Goal: Task Accomplishment & Management: Complete application form

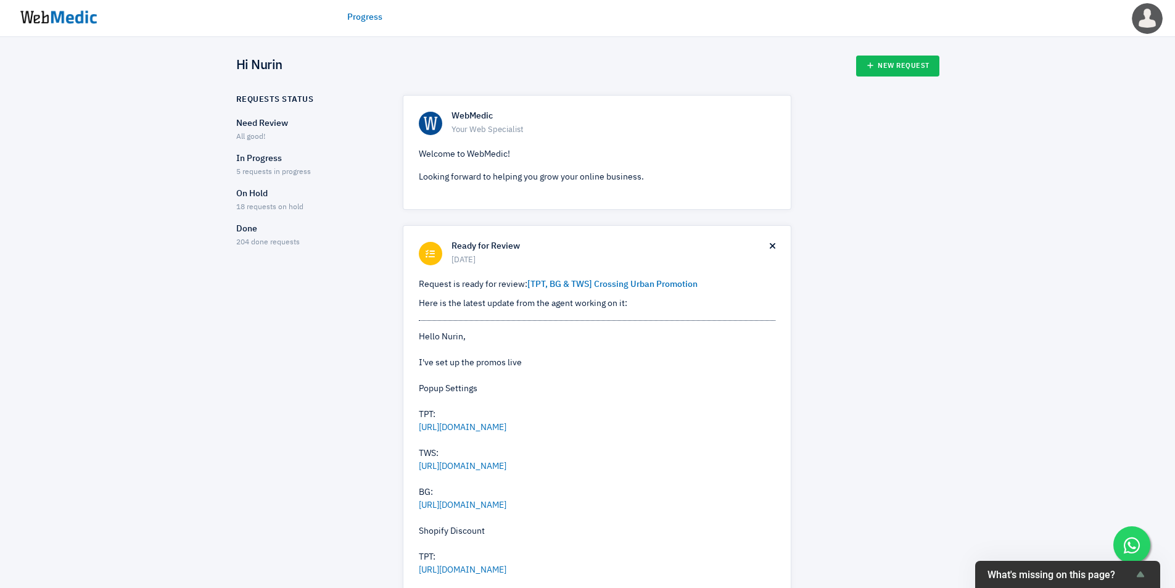
click at [288, 245] on span "204 done requests" at bounding box center [268, 242] width 64 height 7
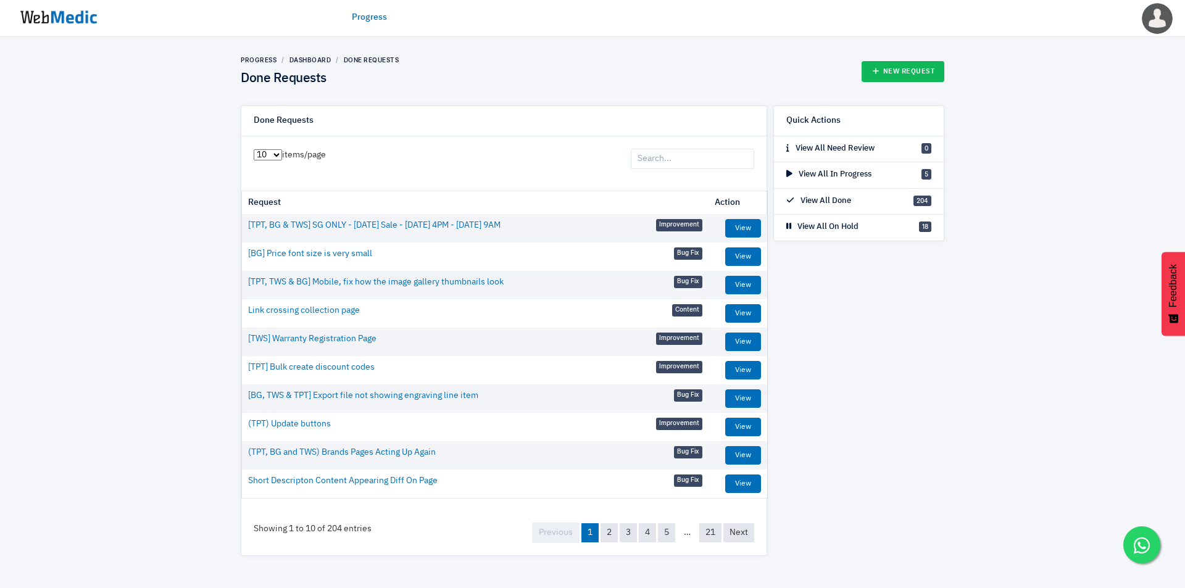
click at [691, 160] on input "search" at bounding box center [692, 159] width 123 height 21
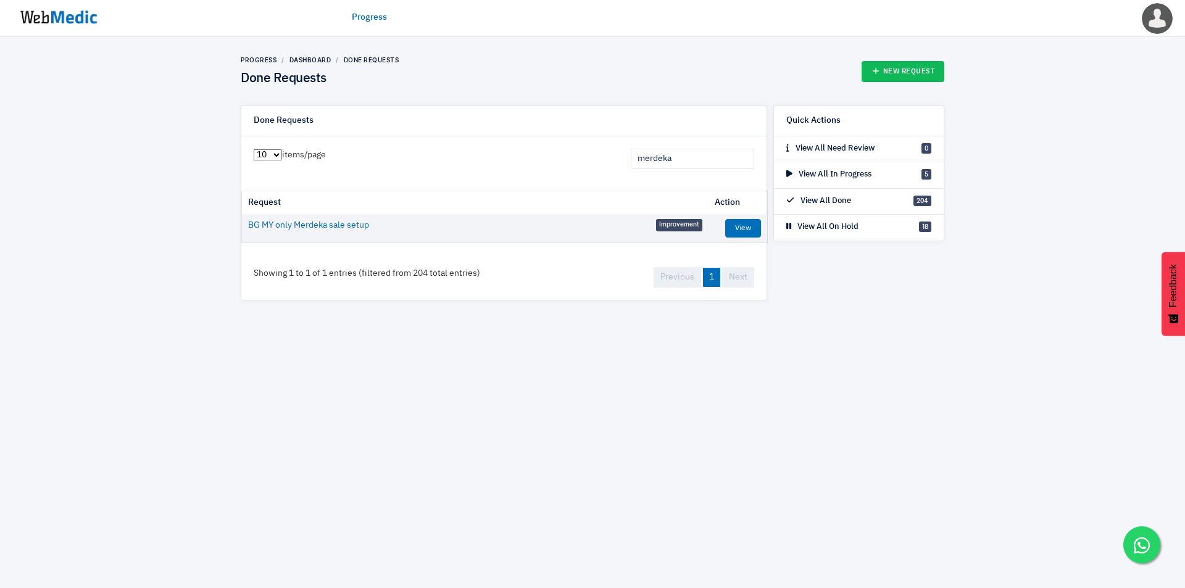
click at [703, 157] on input "merdeka" at bounding box center [692, 159] width 123 height 21
click at [703, 162] on input "raya" at bounding box center [692, 159] width 123 height 21
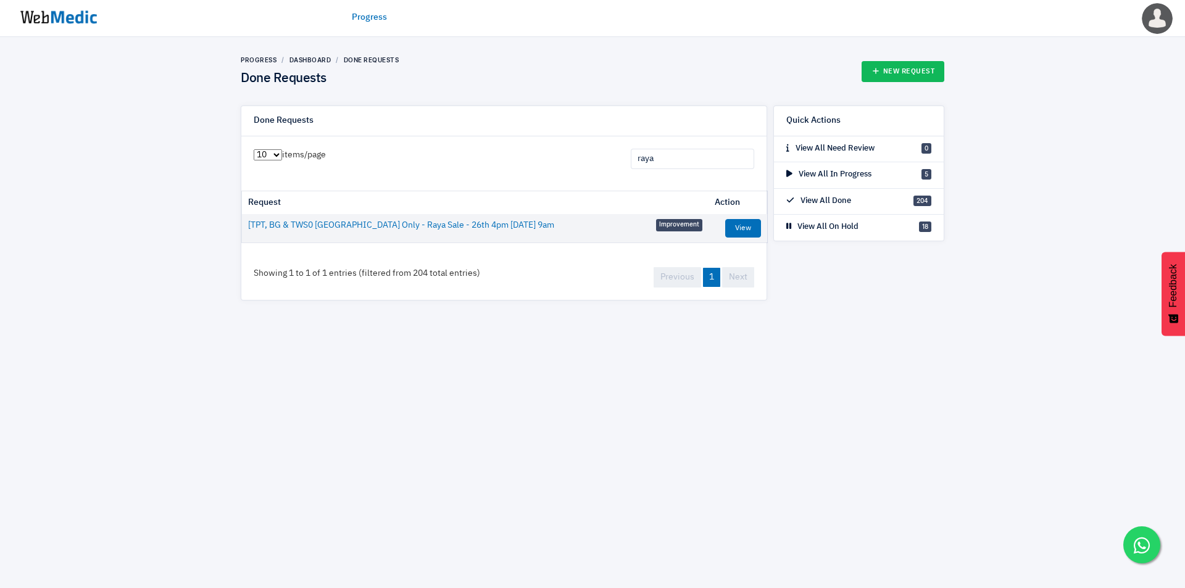
click at [703, 162] on input "raya" at bounding box center [692, 159] width 123 height 21
type input "national"
click at [57, 17] on img at bounding box center [58, 17] width 93 height 38
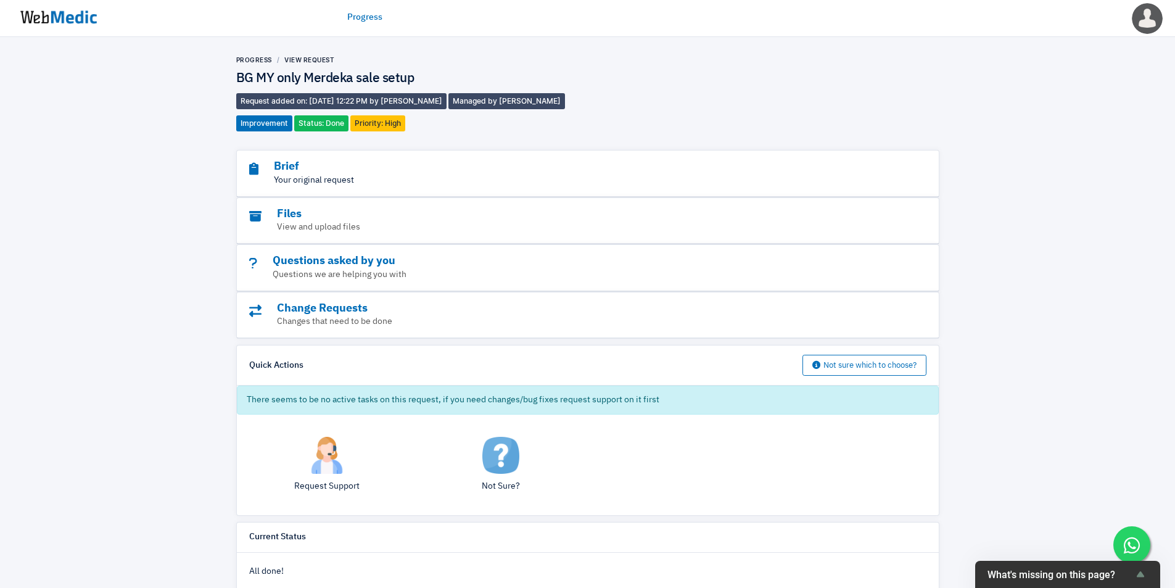
click at [518, 181] on p "Your original request" at bounding box center [554, 180] width 610 height 13
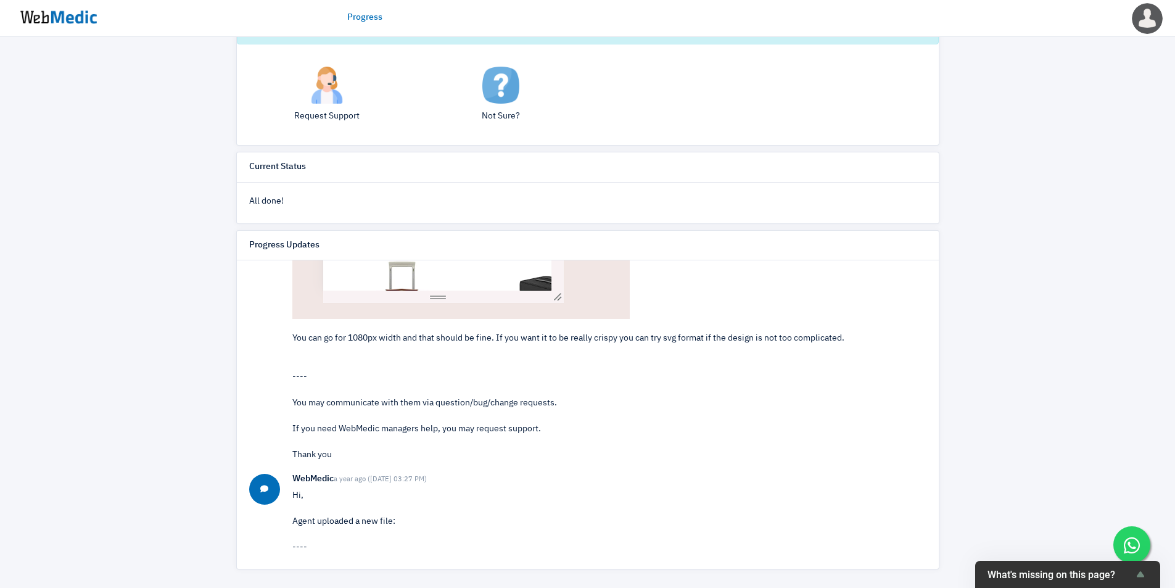
scroll to position [2160, 0]
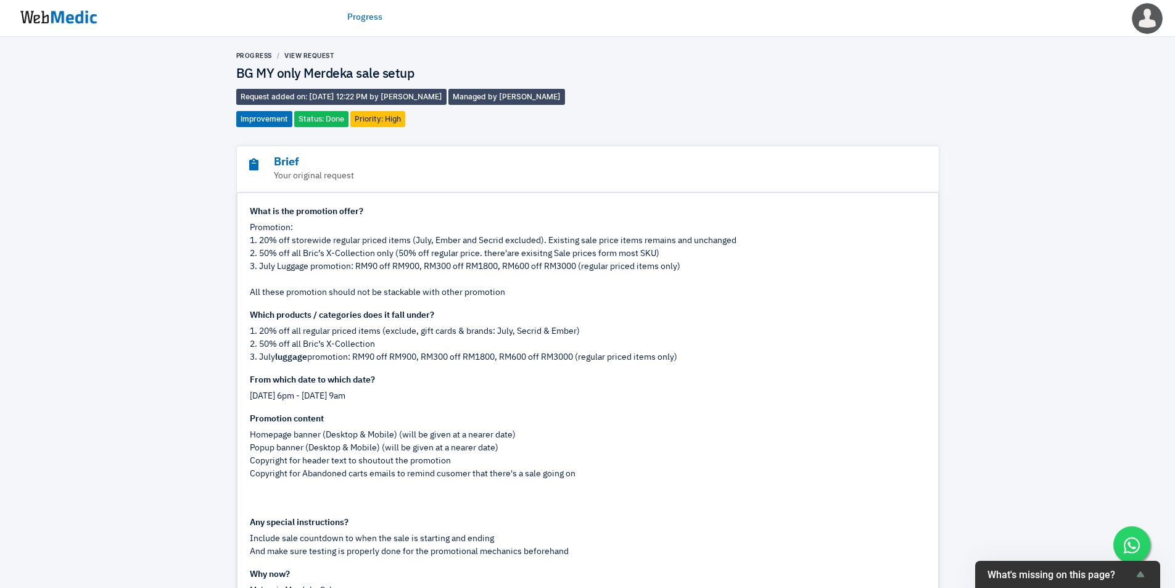
scroll to position [0, 0]
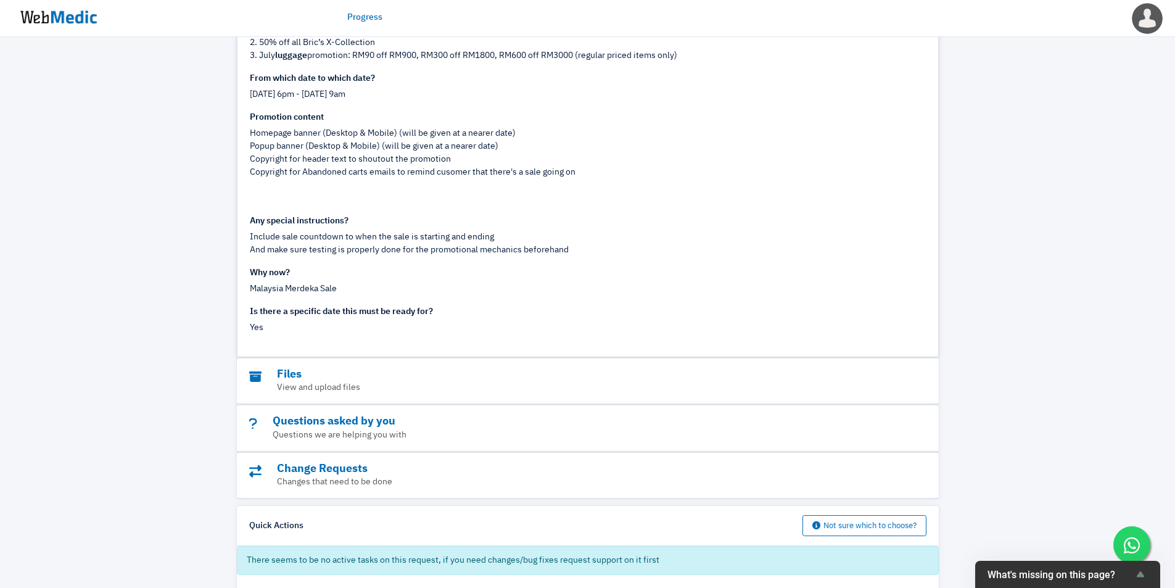
scroll to position [309, 0]
click at [854, 228] on div "Include sale countdown to when the sale is starting and ending" at bounding box center [588, 234] width 676 height 13
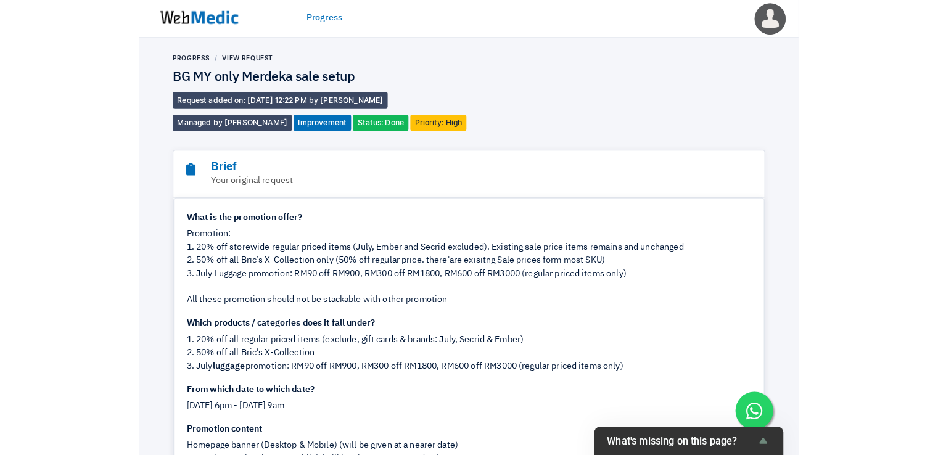
scroll to position [1646, 0]
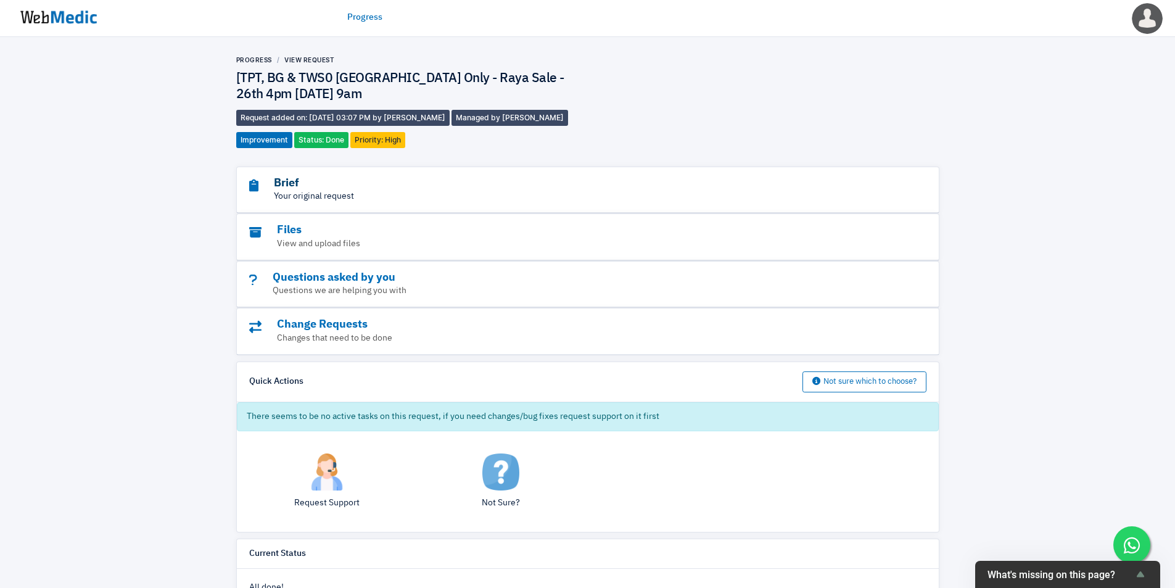
click at [424, 176] on h3 "Brief" at bounding box center [554, 183] width 610 height 14
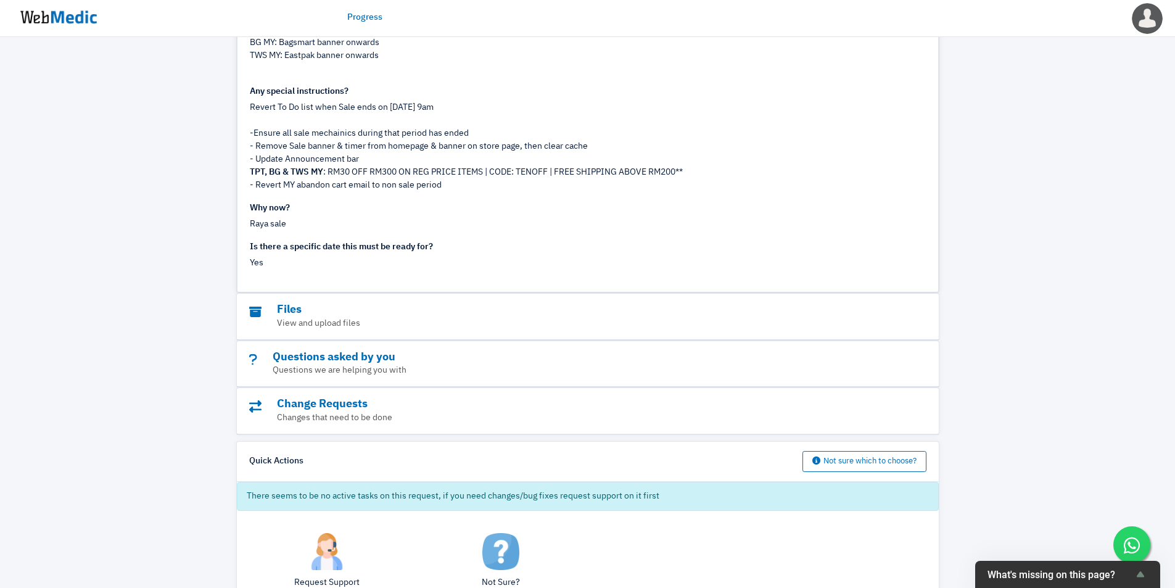
scroll to position [822, 0]
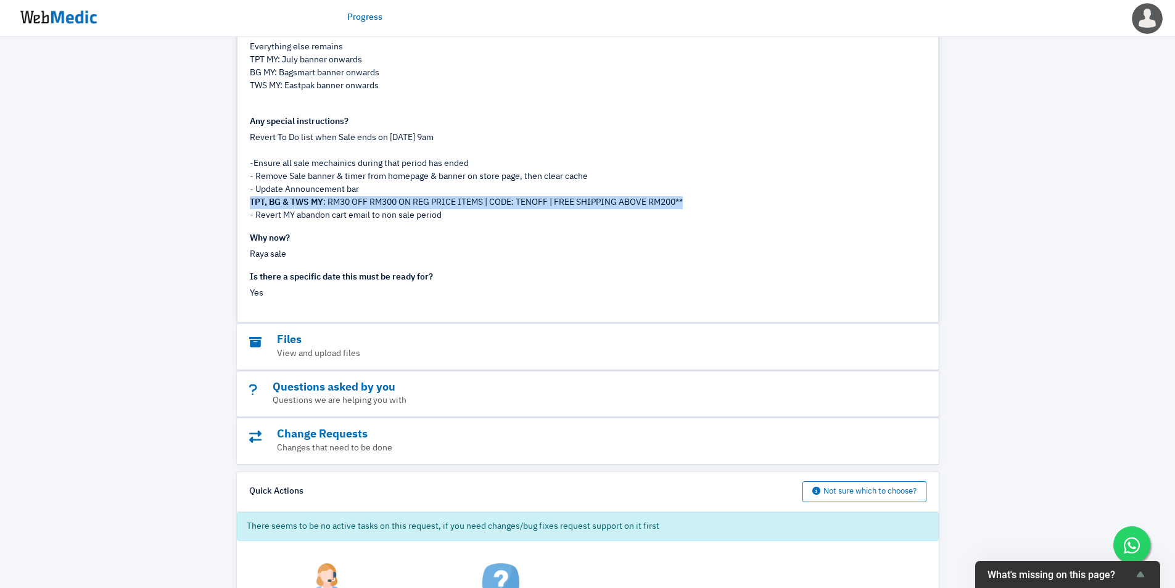
drag, startPoint x: 706, startPoint y: 199, endPoint x: 242, endPoint y: 198, distance: 463.4
copy div "TPT, BG & TWS MY : RM30 OFF RM300 ON REG PRICE ITEMS | CODE: TENOFF | FREE SHIP…"
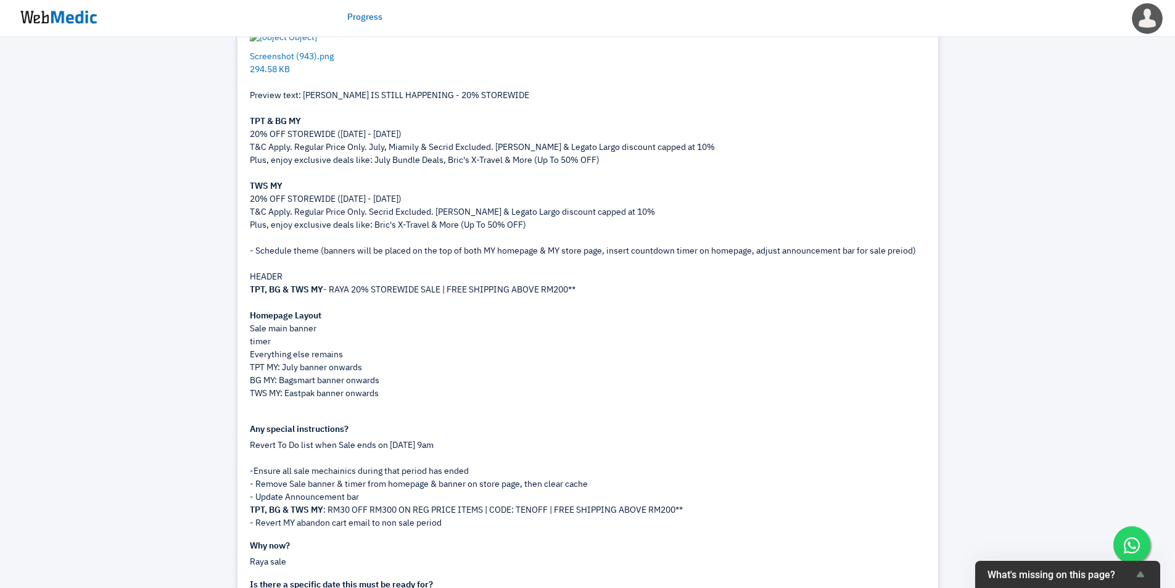
scroll to position [514, 0]
drag, startPoint x: 598, startPoint y: 288, endPoint x: 233, endPoint y: 286, distance: 365.9
click at [233, 286] on div "Brief Your original request What is the promotion offer? 1. 20% Off Regular Pri…" at bounding box center [588, 514] width 710 height 1722
copy div "TPT, BG & TWS MY - RAYA 20% STOREWIDE SALE | FREE SHIPPING ABOVE RM200**"
click at [341, 319] on div "Preview text: RAYA SALE IS STILL HAPPENING - 20% STOREWIDE TPT & BG MY 20% OFF …" at bounding box center [588, 245] width 676 height 337
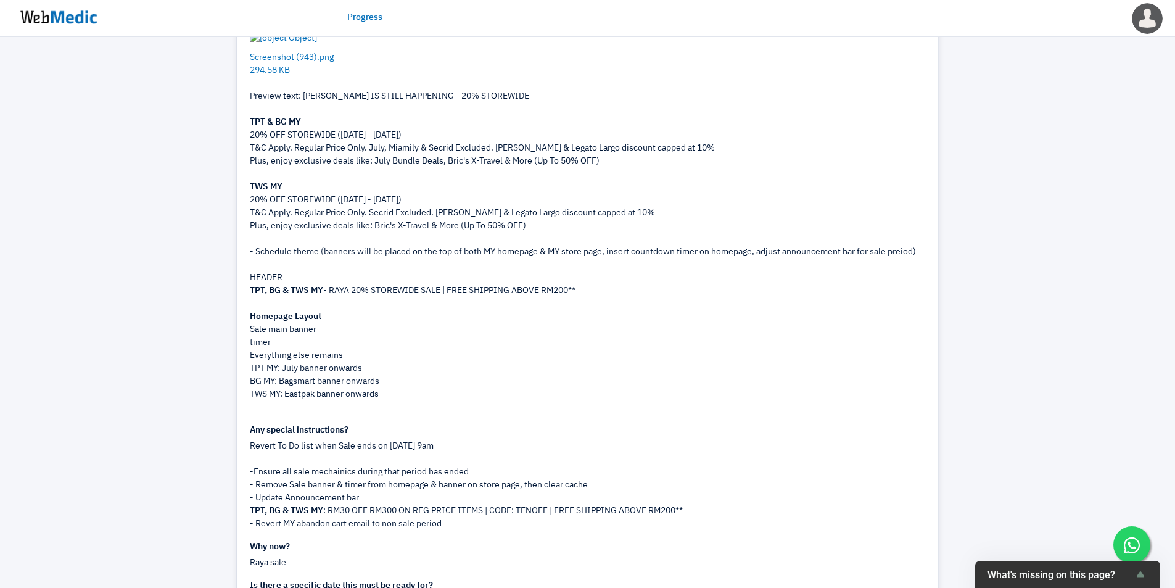
click at [684, 176] on div "Preview text: RAYA SALE IS STILL HAPPENING - 20% STOREWIDE TPT & BG MY 20% OFF …" at bounding box center [588, 245] width 676 height 337
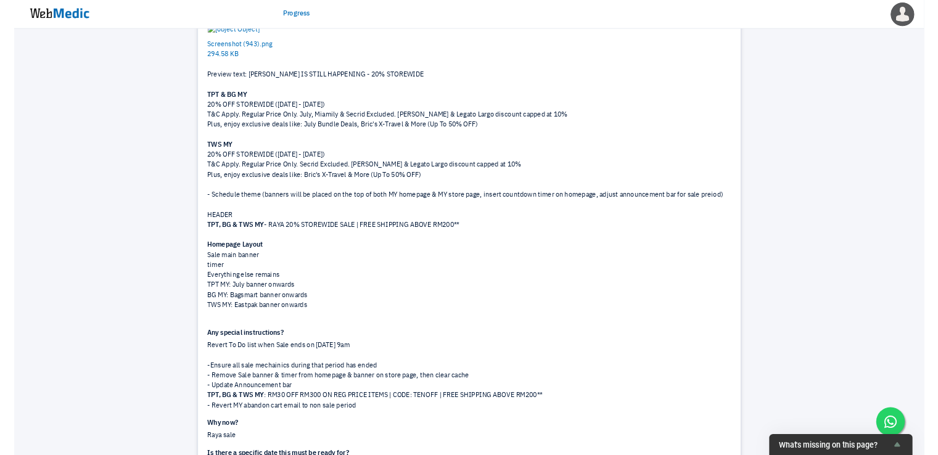
scroll to position [309, 0]
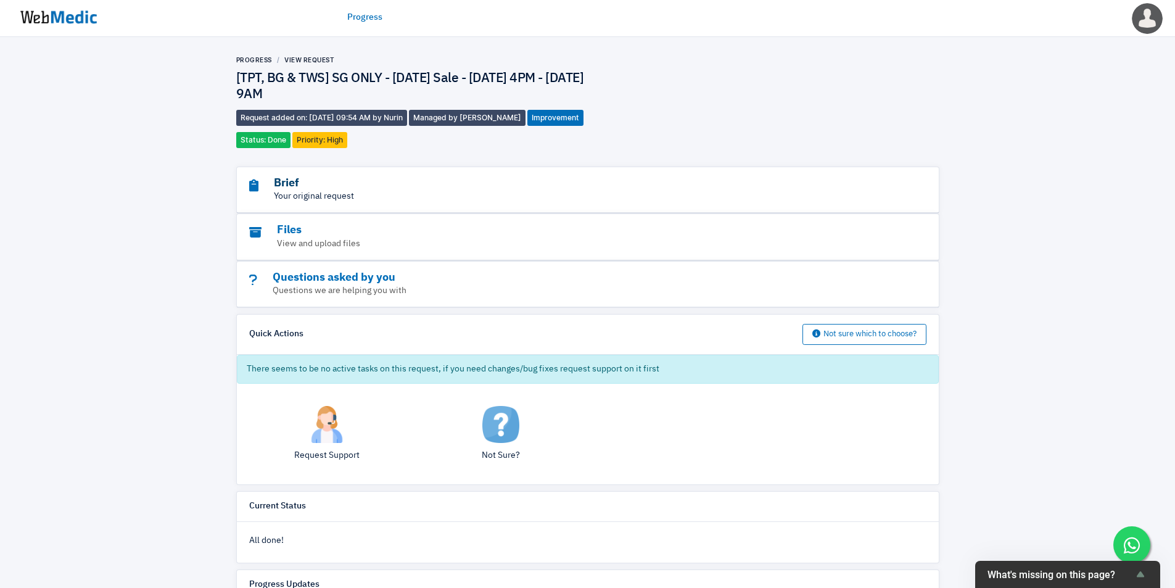
click at [316, 186] on h3 "Brief" at bounding box center [554, 183] width 610 height 14
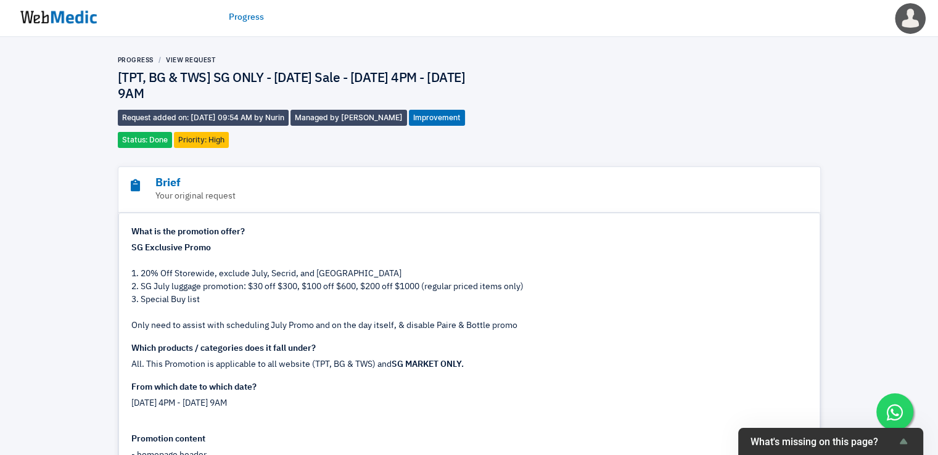
drag, startPoint x: 177, startPoint y: 91, endPoint x: 112, endPoint y: 80, distance: 66.3
click at [416, 259] on div "SG Exclusive Promo 1. 20% Off Storewide, exclude July, Secrid, and [GEOGRAPHIC_…" at bounding box center [469, 261] width 676 height 39
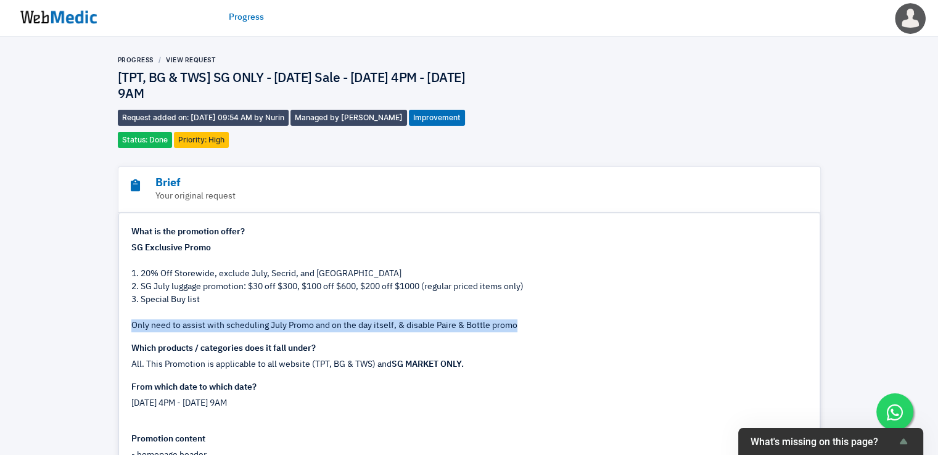
drag, startPoint x: 527, startPoint y: 324, endPoint x: 127, endPoint y: 328, distance: 399.8
copy div "Only need to assist with scheduling July Promo and on the day itself, & disable…"
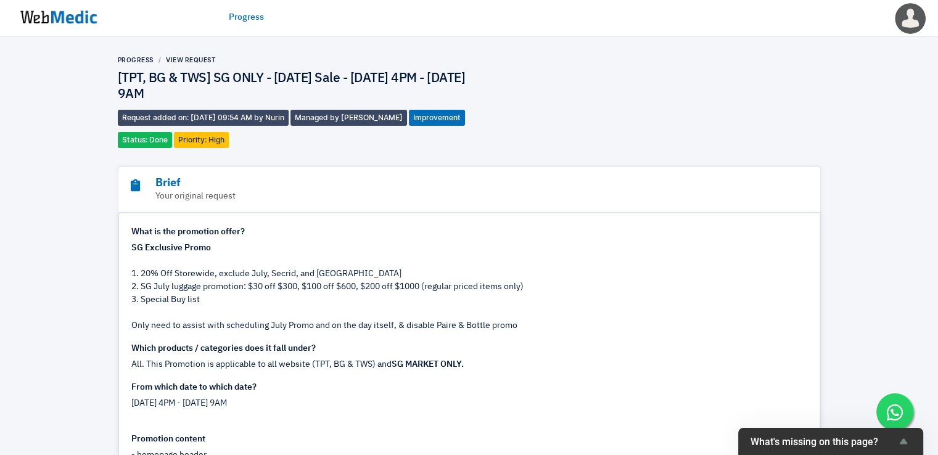
click at [325, 311] on div "3. Special Buy list" at bounding box center [469, 307] width 676 height 26
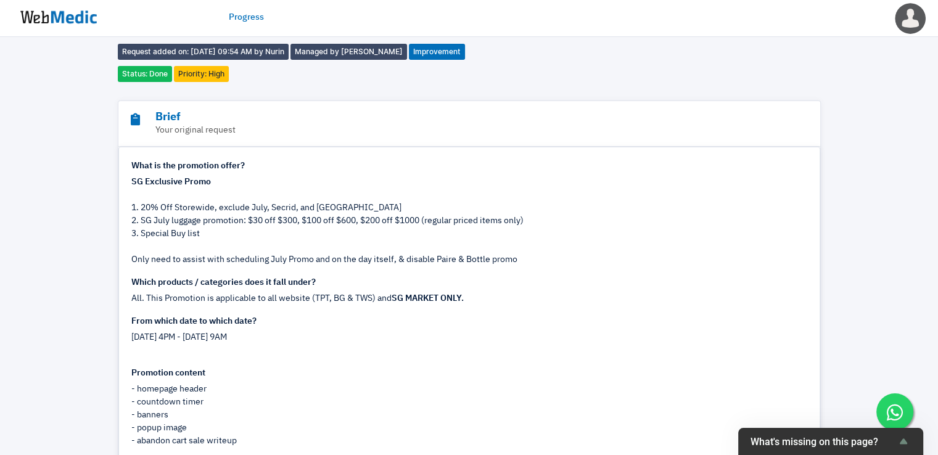
scroll to position [102, 0]
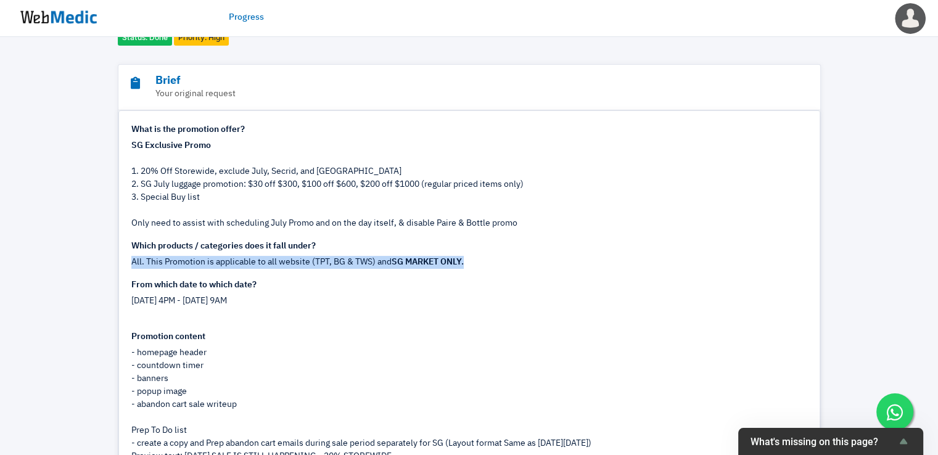
drag, startPoint x: 476, startPoint y: 260, endPoint x: 126, endPoint y: 260, distance: 350.5
copy div "All. This Promotion is applicable to all website (TPT, BG & TWS) and SG MARKET …"
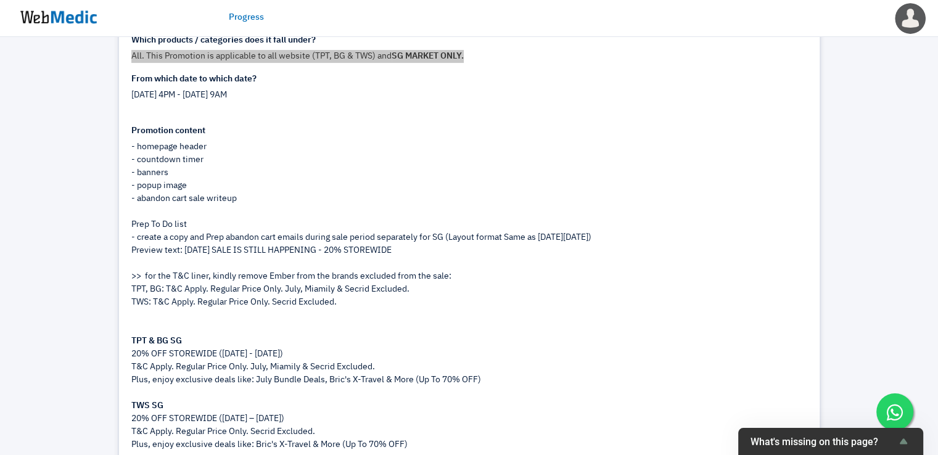
scroll to position [0, 0]
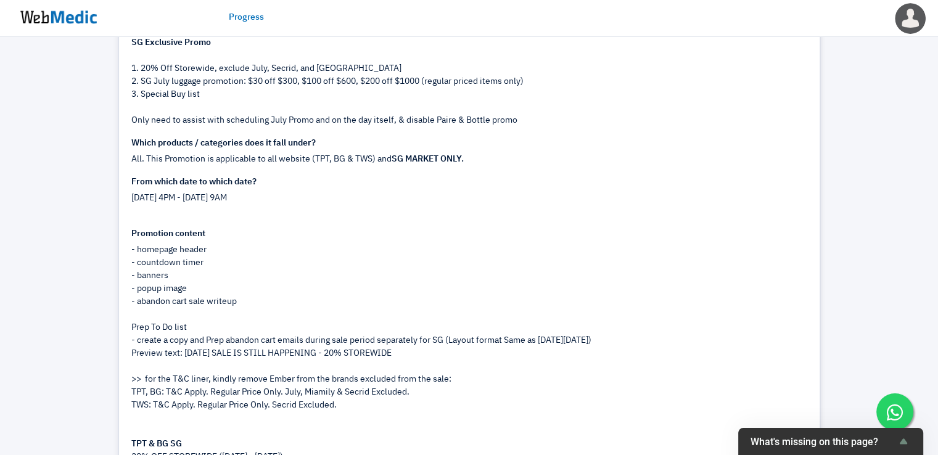
click at [229, 288] on div "- popup image" at bounding box center [469, 289] width 676 height 13
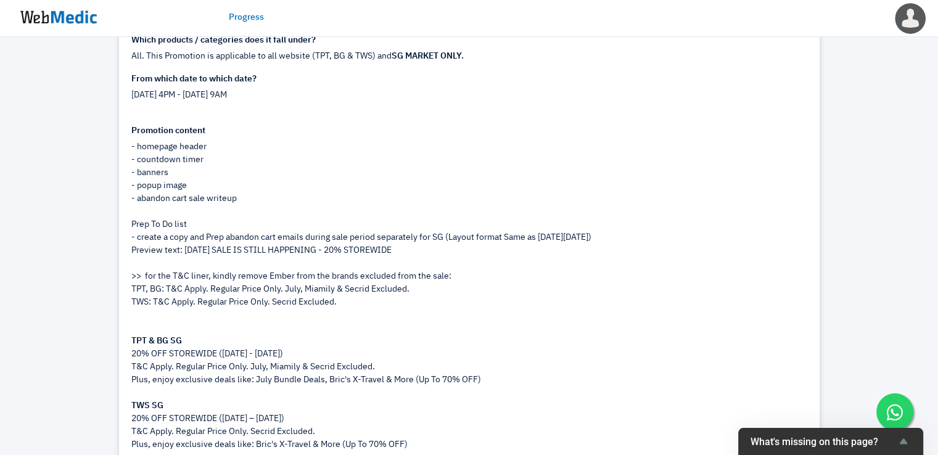
click at [602, 236] on div "- create a copy and Prep abandon cart emails during sale period separately for …" at bounding box center [469, 237] width 676 height 13
drag, startPoint x: 602, startPoint y: 235, endPoint x: 449, endPoint y: 238, distance: 153.0
click at [449, 238] on div "- create a copy and Prep abandon cart emails during sale period separately for …" at bounding box center [469, 237] width 676 height 13
copy div "(Layout format Same as [DATE][DATE])"
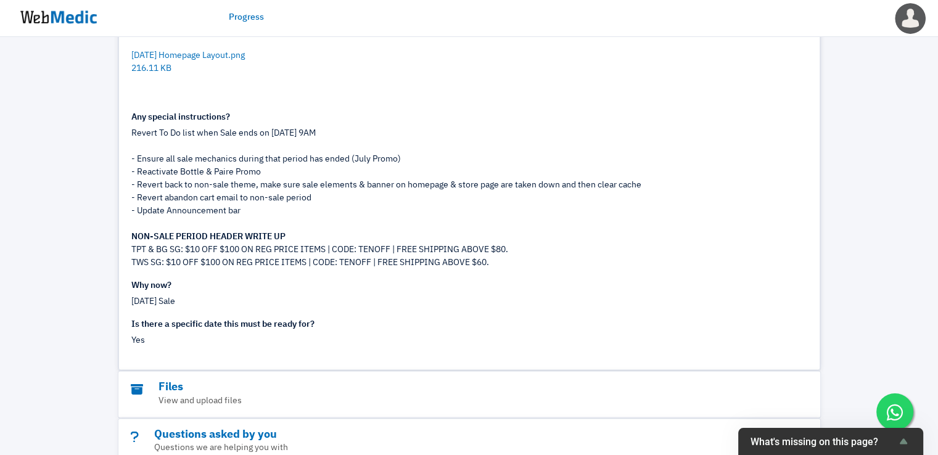
scroll to position [1851, 0]
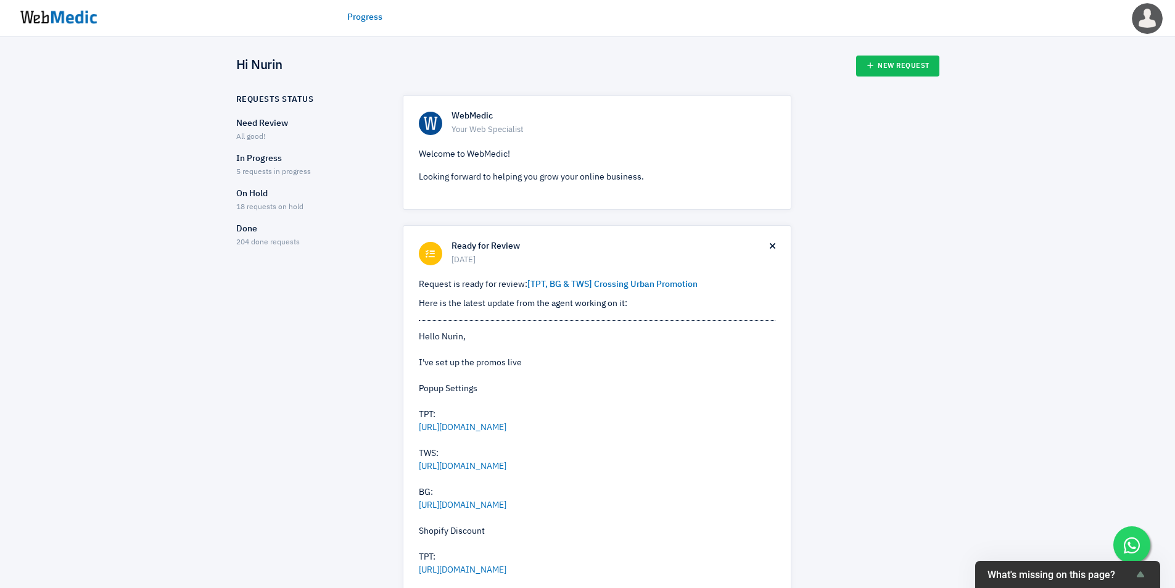
drag, startPoint x: 921, startPoint y: 270, endPoint x: 912, endPoint y: 256, distance: 16.1
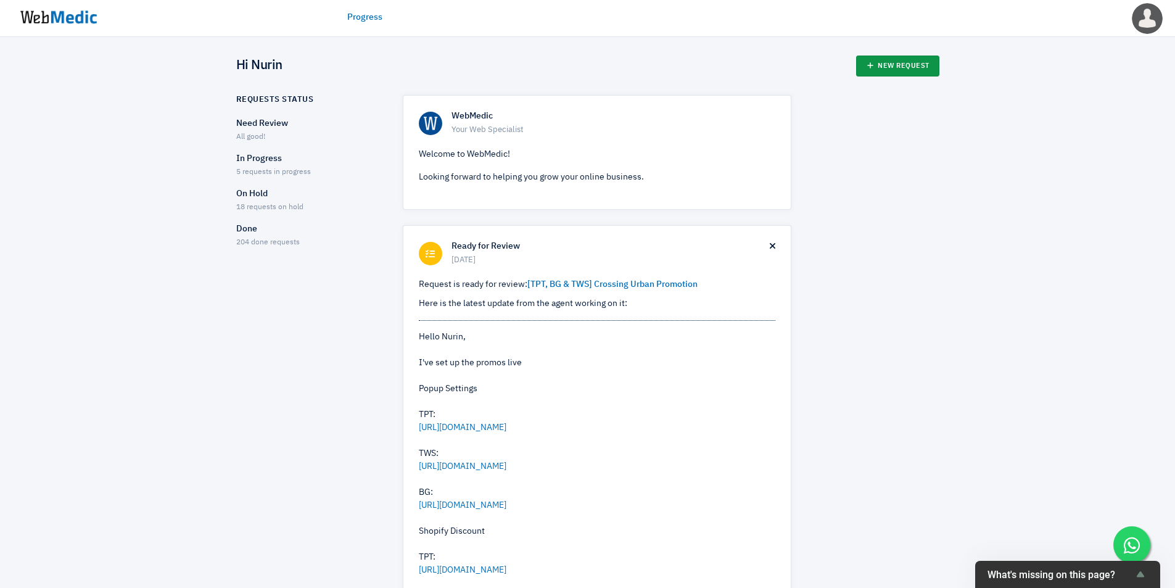
click at [892, 66] on link "New Request" at bounding box center [897, 66] width 83 height 21
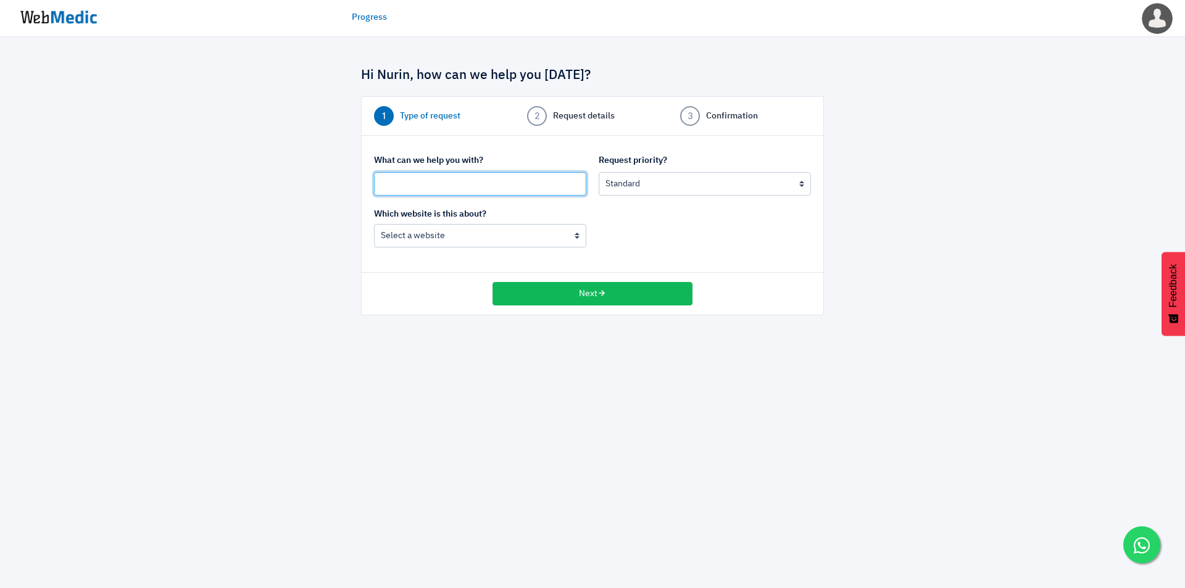
click at [493, 180] on input "text" at bounding box center [480, 183] width 212 height 23
type input "[TPT, BG & TWS] MY ONLY - Merdeka Sale - [DATE] 4PM - [DATE] 9AM"
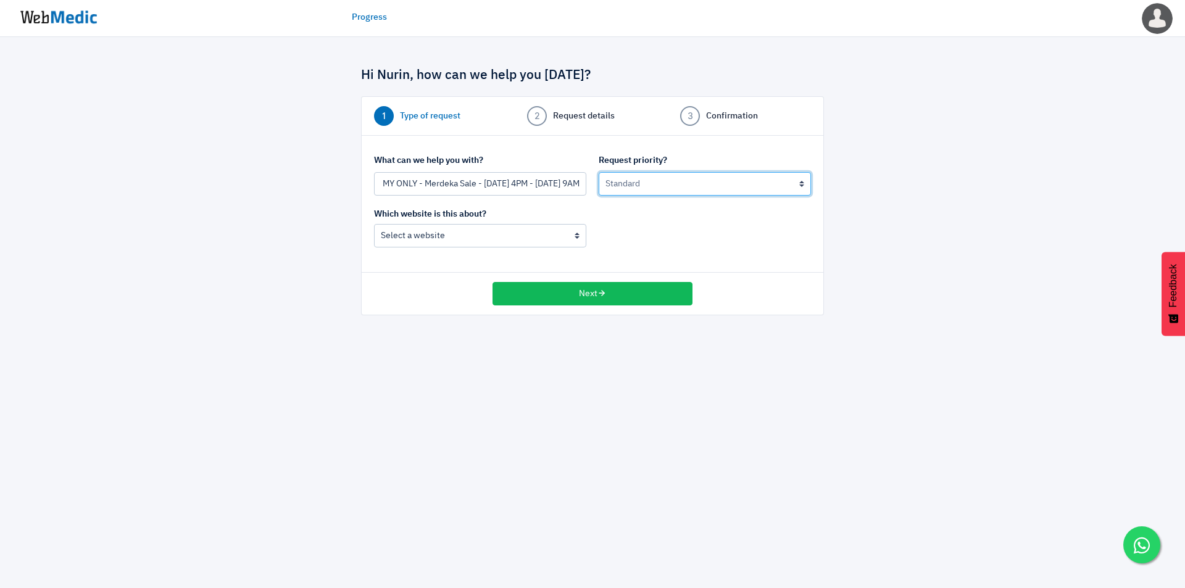
click at [634, 186] on select "Urgent: this is a mission critical issue High: this needs to be prioritized bef…" at bounding box center [704, 183] width 212 height 23
select select "2"
click at [598, 172] on select "Urgent: this is a mission critical issue High: this needs to be prioritized bef…" at bounding box center [704, 183] width 212 height 23
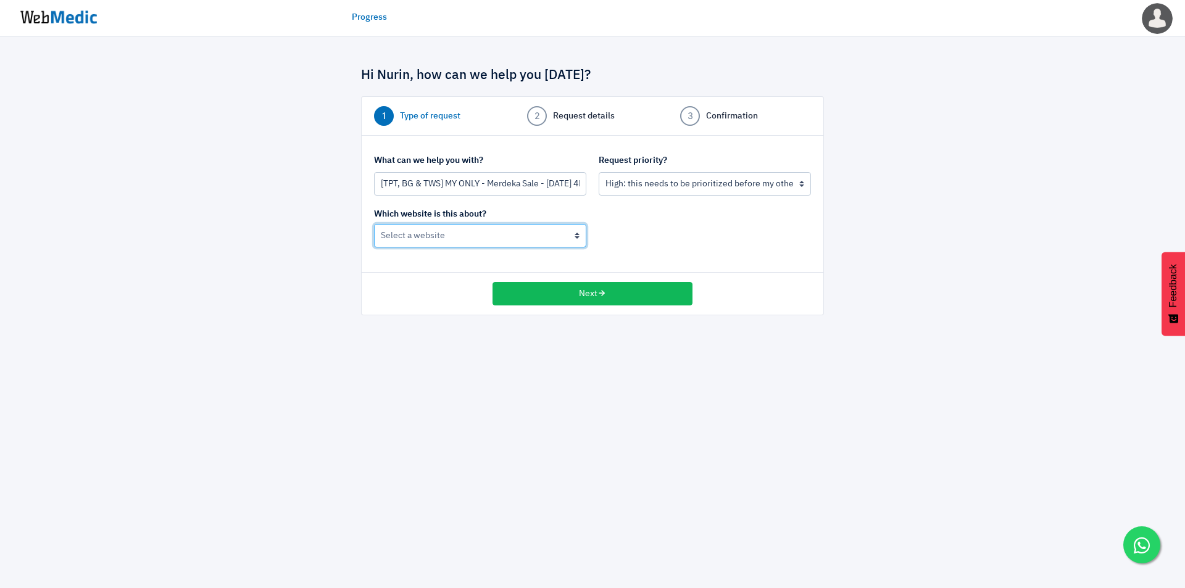
click at [525, 236] on select "BoardingGate The Wallet Shop The Planet Traveller" at bounding box center [480, 235] width 212 height 23
select select "195"
click at [374, 224] on select "BoardingGate The Wallet Shop The Planet Traveller" at bounding box center [480, 235] width 212 height 23
click at [494, 186] on input "[TPT, BG & TWS] MY ONLY - Merdeka Sale - 28 Aug 4PM - 2 Sep 9AM" at bounding box center [480, 183] width 212 height 23
click at [510, 190] on input "[TPT, BG & TWS] MY ONLY - Merdeka Sale - 28 Aug 4PM - 2 Sep 9AM" at bounding box center [480, 183] width 212 height 23
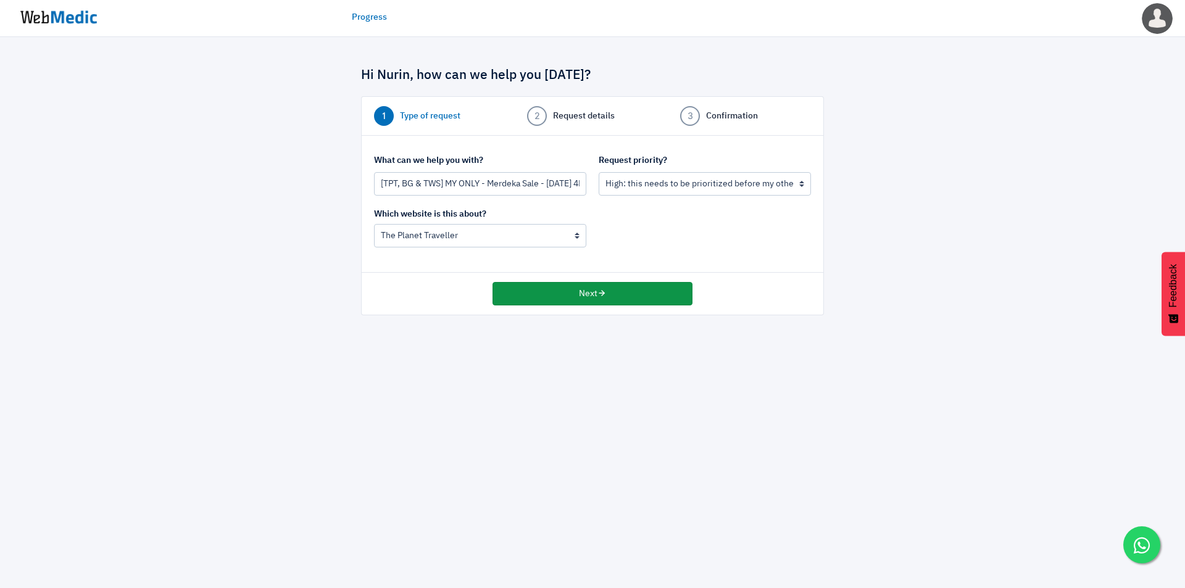
click at [532, 297] on button "Next" at bounding box center [592, 293] width 200 height 23
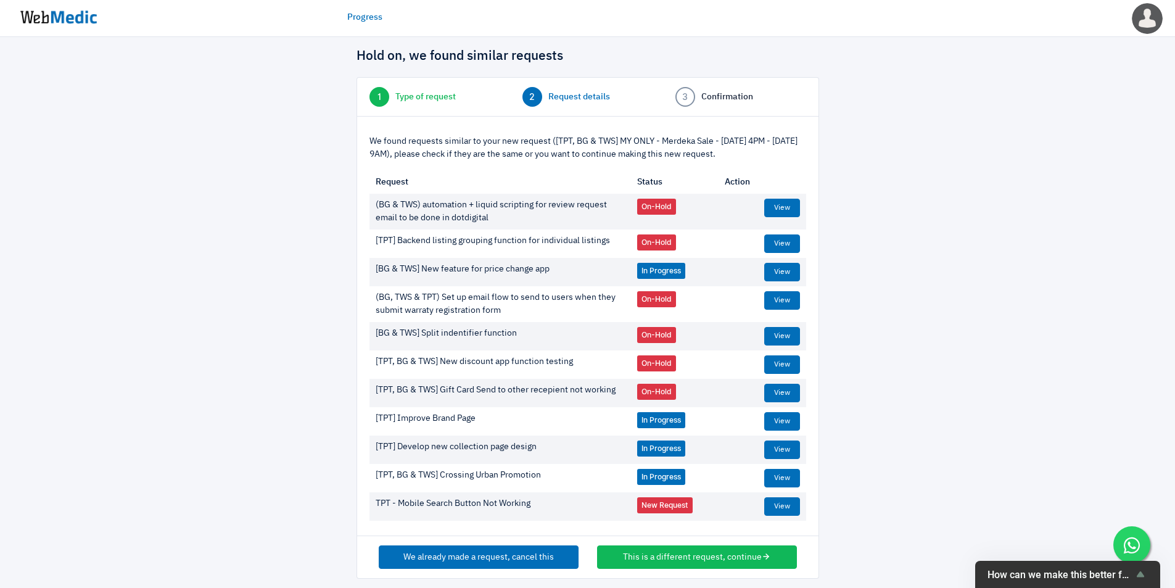
scroll to position [28, 0]
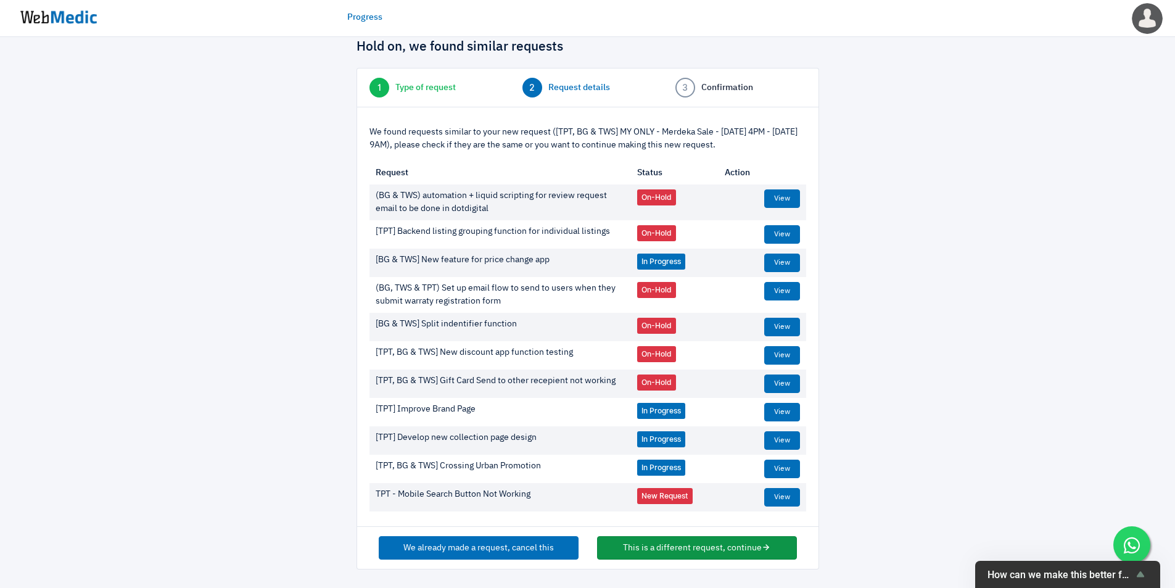
click at [684, 552] on button "This is a different request, continue" at bounding box center [697, 547] width 200 height 23
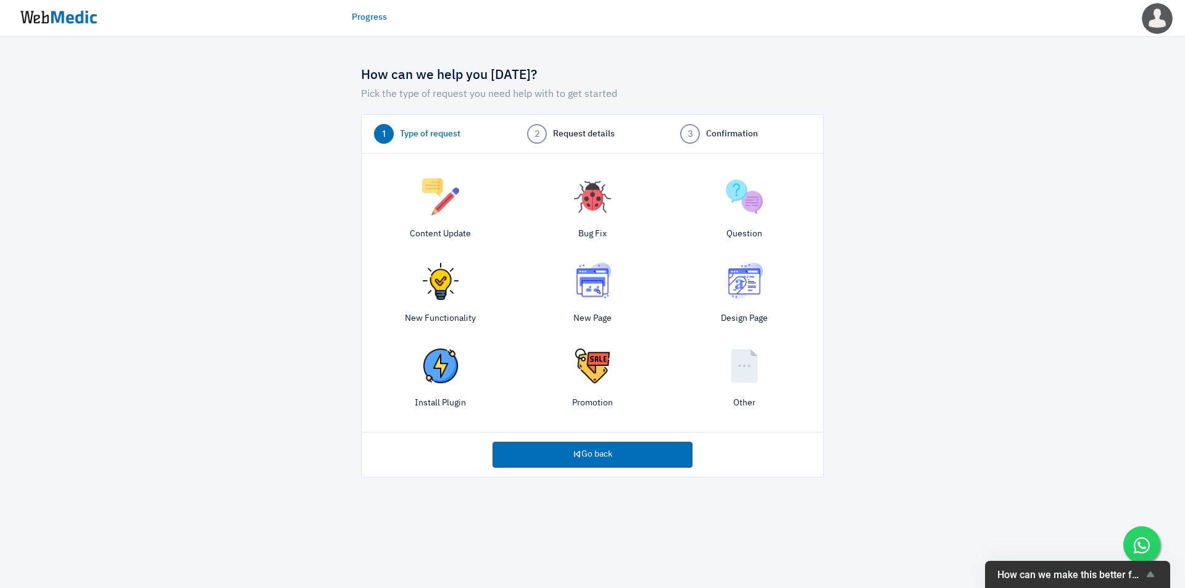
click at [596, 370] on img at bounding box center [592, 365] width 37 height 37
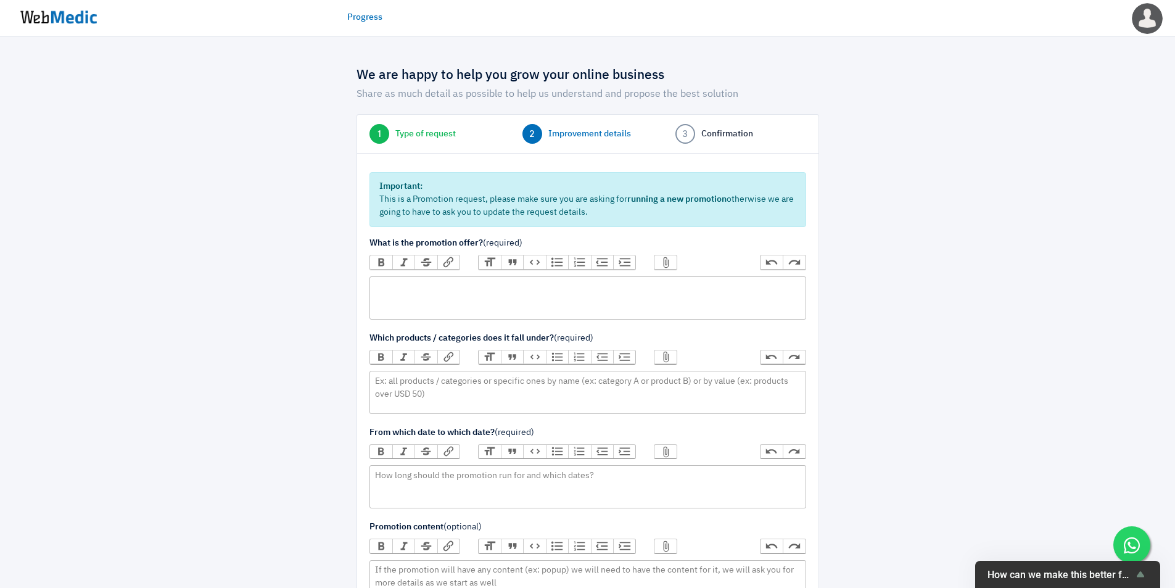
click at [626, 303] on trix-editor at bounding box center [588, 297] width 437 height 43
paste trix-editor "<div>MY Exclusive Promo<br><br>-&nbsp; &nbsp; &nbsp; &nbsp; &nbsp; &nbsp; &nbsp…"
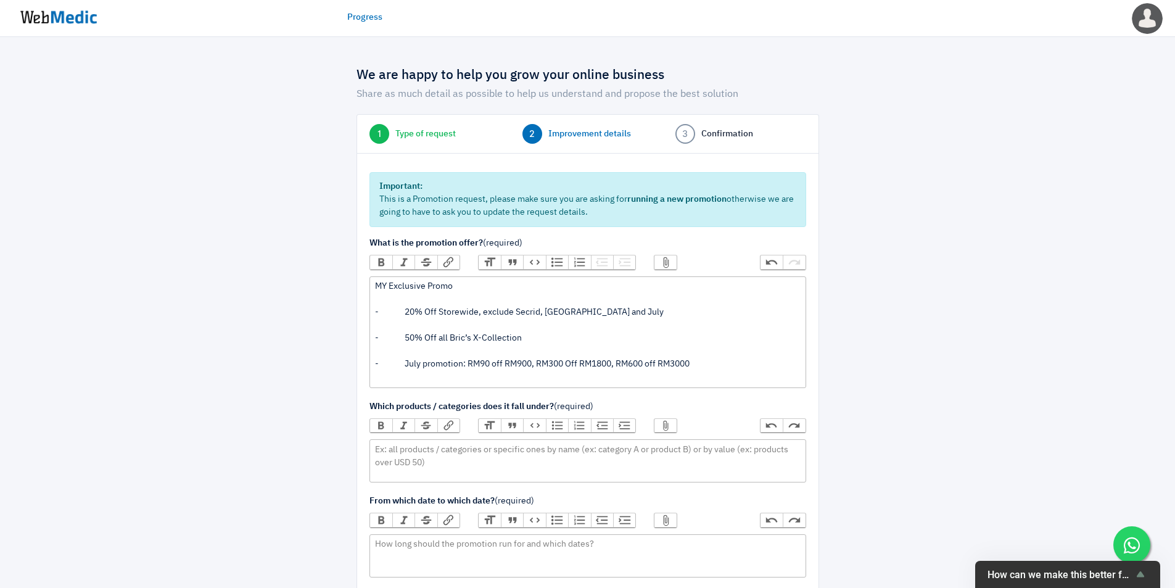
click at [416, 324] on div "MY Exclusive Promo - 20% Off Storewide, exclude Secrid, Miamily and July" at bounding box center [587, 306] width 425 height 52
drag, startPoint x: 406, startPoint y: 316, endPoint x: 434, endPoint y: 350, distance: 44.7
click at [406, 317] on div "MY Exclusive Promo - 20% Off Storewide, exclude Secrid, Miamily and July" at bounding box center [587, 306] width 425 height 52
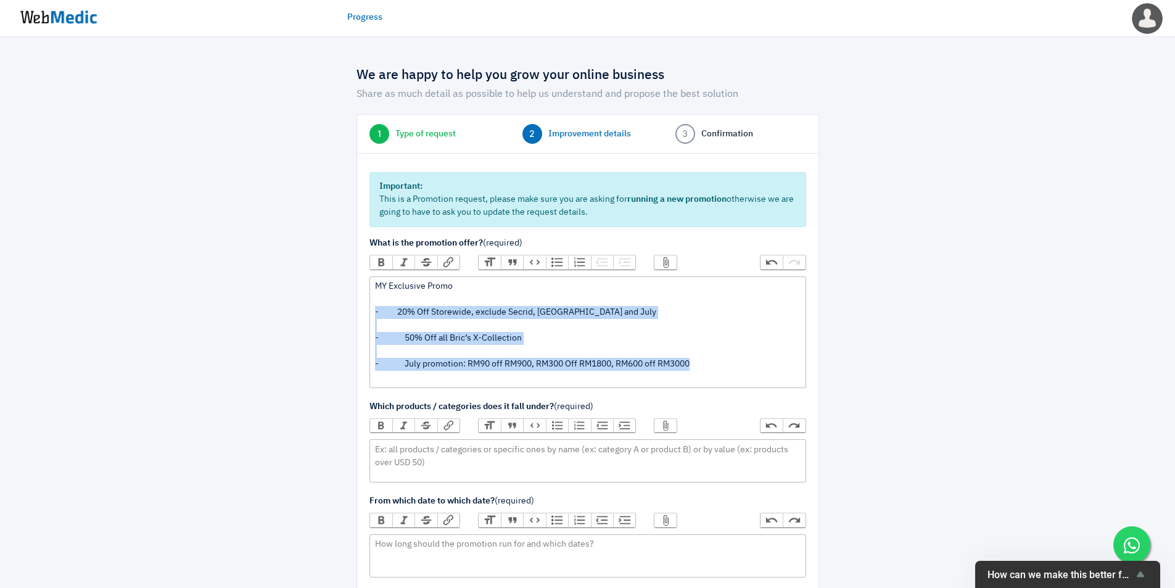
drag, startPoint x: 706, startPoint y: 360, endPoint x: 355, endPoint y: 313, distance: 354.9
click at [355, 313] on div "We are happy to help you grow your online business Share as much detail as poss…" at bounding box center [587, 558] width 481 height 1004
paste trix-editor "20% Off Storewide, exclude Secrid, Miamily and July<br>- 50% Off all Bric’s X-C…"
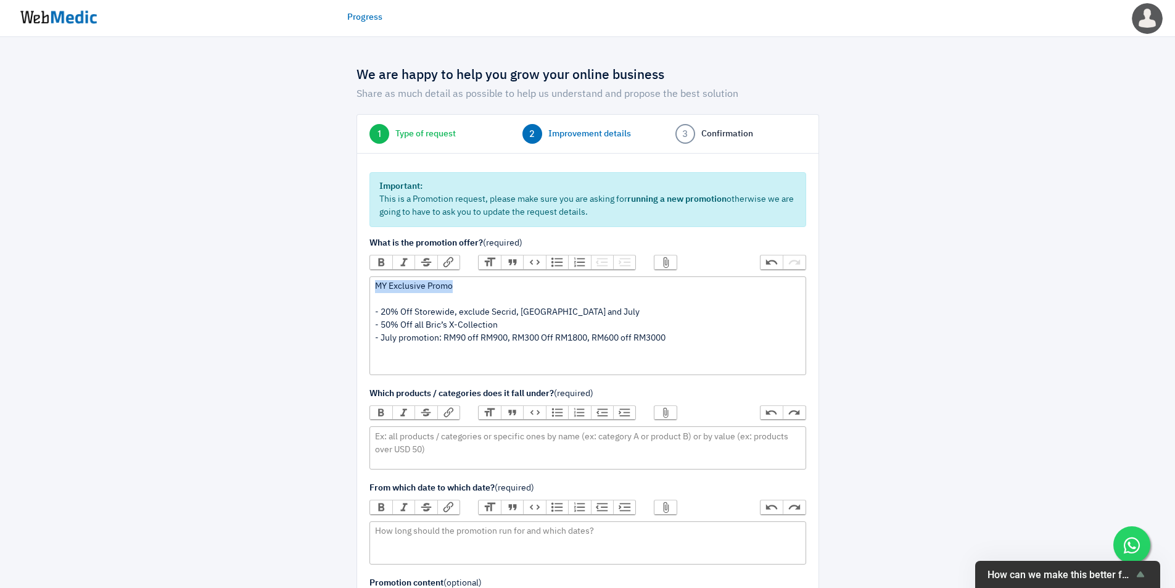
drag, startPoint x: 471, startPoint y: 288, endPoint x: 358, endPoint y: 286, distance: 112.9
click at [358, 286] on div "Important: This is a Promotion request, please make sure you are asking for run…" at bounding box center [588, 578] width 462 height 851
click at [563, 330] on div "MY Exclusive Promo - 20% Off Storewide, exclude Secrid, Miamily and July - 50% …" at bounding box center [587, 325] width 425 height 91
click at [700, 341] on div "MY Exclusive Promo - 20% Off Storewide, exclude Secrid, Miamily and July - 50% …" at bounding box center [587, 325] width 425 height 91
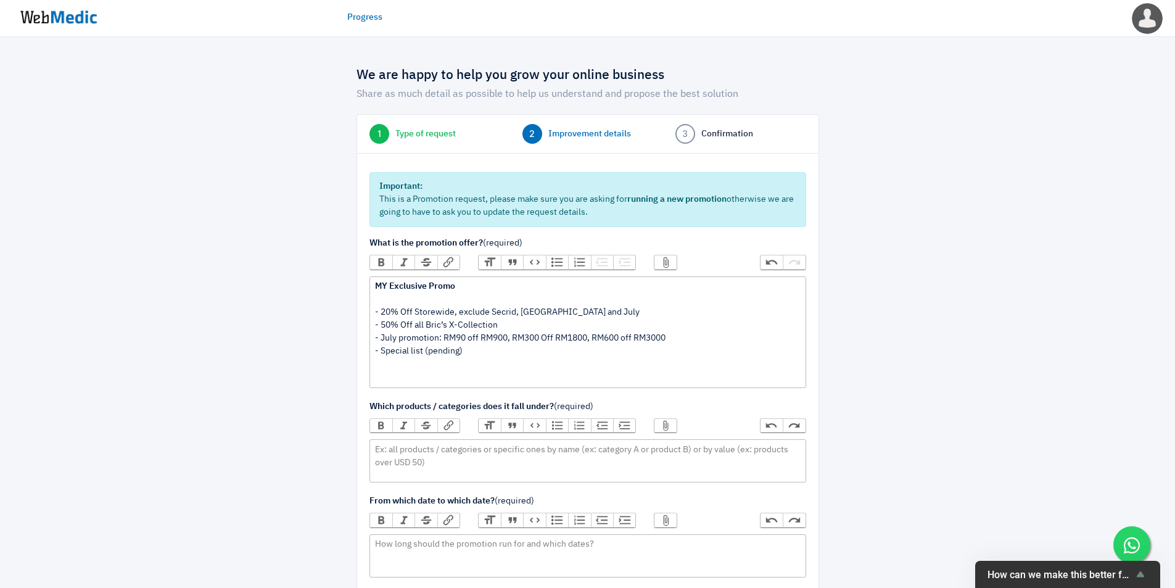
click at [405, 379] on div "MY Exclusive Promo - 20% Off Storewide, exclude Secrid, Miamily and July - 50% …" at bounding box center [587, 332] width 425 height 104
paste trix-editor "<div><strong>MY Exclusive Promo</strong><br><br>- 20% Off Storewide, exclude Se…"
type trix-editor "<div><strong>MY Exclusive Promo</strong><br><br>- 20% Off Storewide, exclude Se…"
click at [781, 376] on div "MY Exclusive Promo - 20% Off Storewide, exclude Secrid, Miamily and July - 50% …" at bounding box center [587, 332] width 425 height 104
click at [206, 465] on div "We are happy to help you grow your online business Share as much detail as poss…" at bounding box center [587, 557] width 1175 height 1041
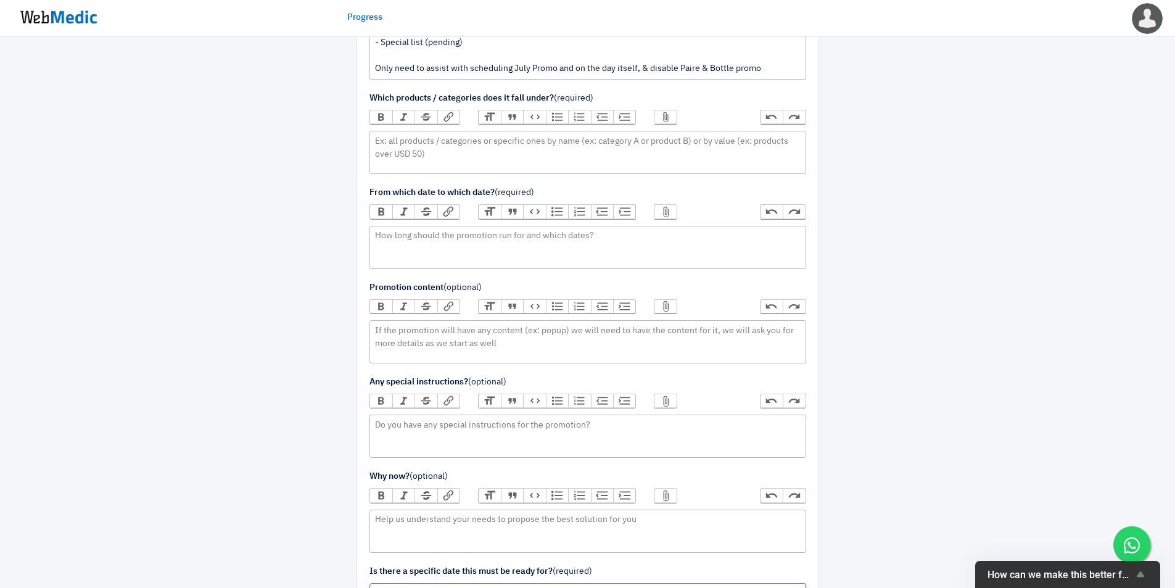
scroll to position [103, 0]
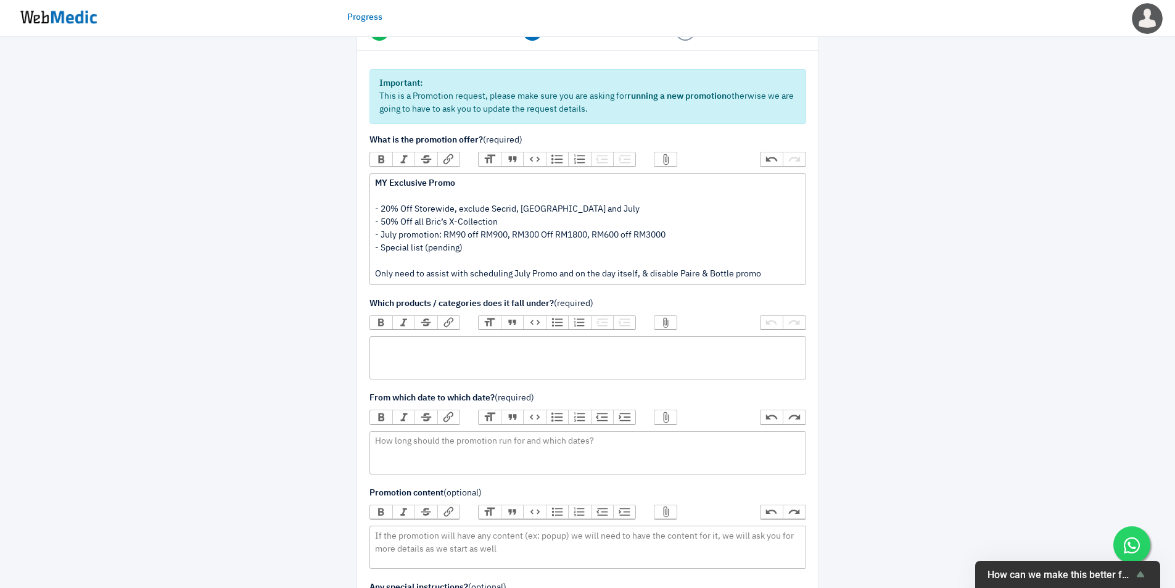
click at [539, 366] on trix-editor at bounding box center [588, 357] width 437 height 43
paste trix-editor "<div>All. This Promotion is applicable to all website (TPT, BG &amp; TWS) and S…"
click at [648, 341] on div "All. This Promotion is applicable to all website (TPT, BG & TWS) and SG MARKET …" at bounding box center [587, 347] width 425 height 13
drag, startPoint x: 716, startPoint y: 346, endPoint x: 637, endPoint y: 339, distance: 79.2
click at [637, 339] on trix-editor "All. This Promotion is applicable to all website (TPT, BG & TWS) and MY MARKET …" at bounding box center [588, 357] width 437 height 43
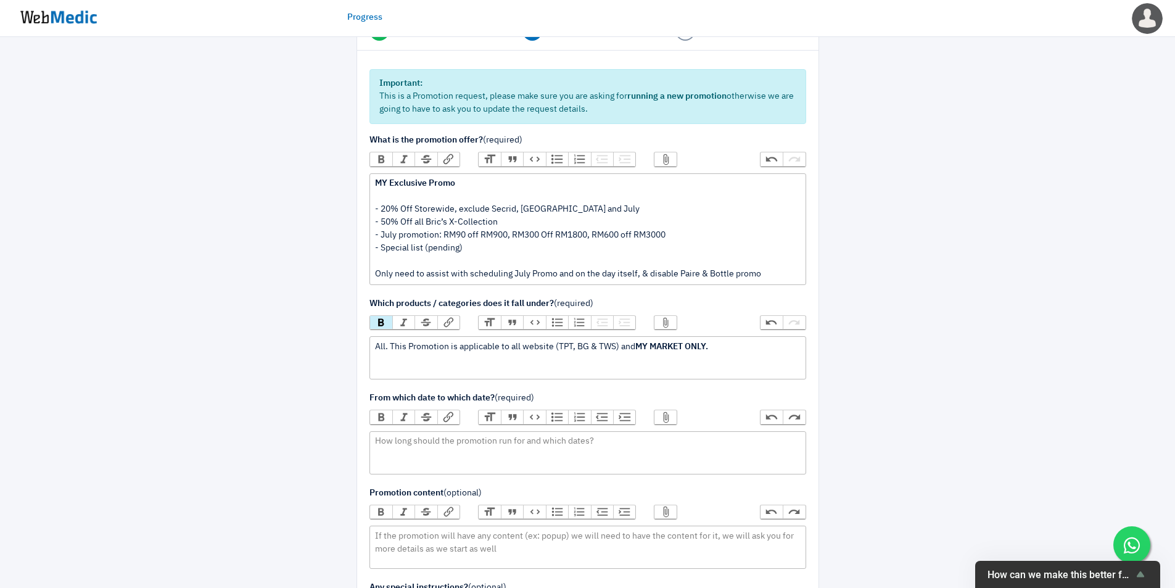
type trix-editor "<div>All. This Promotion is applicable to all website (TPT, BG &amp; TWS) and <…"
click at [618, 448] on trix-editor at bounding box center [588, 452] width 437 height 43
paste trix-editor "<div>28 Aug, 4pm to 2 Sep, 9am</div>"
type trix-editor "<div>28 Aug, 4pm to 2 Sep, 9am</div>"
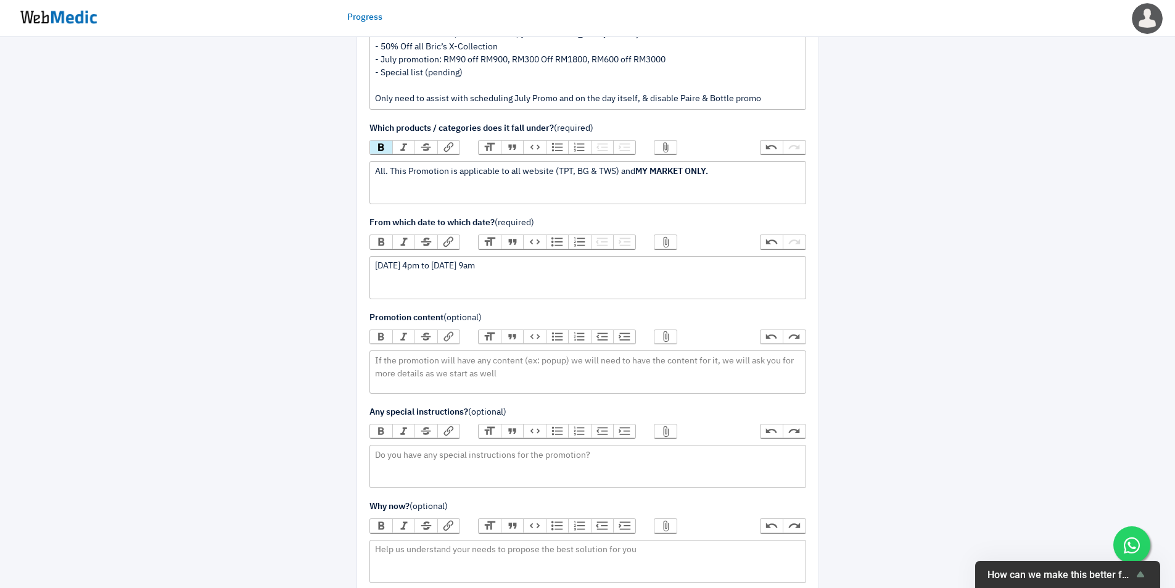
scroll to position [309, 0]
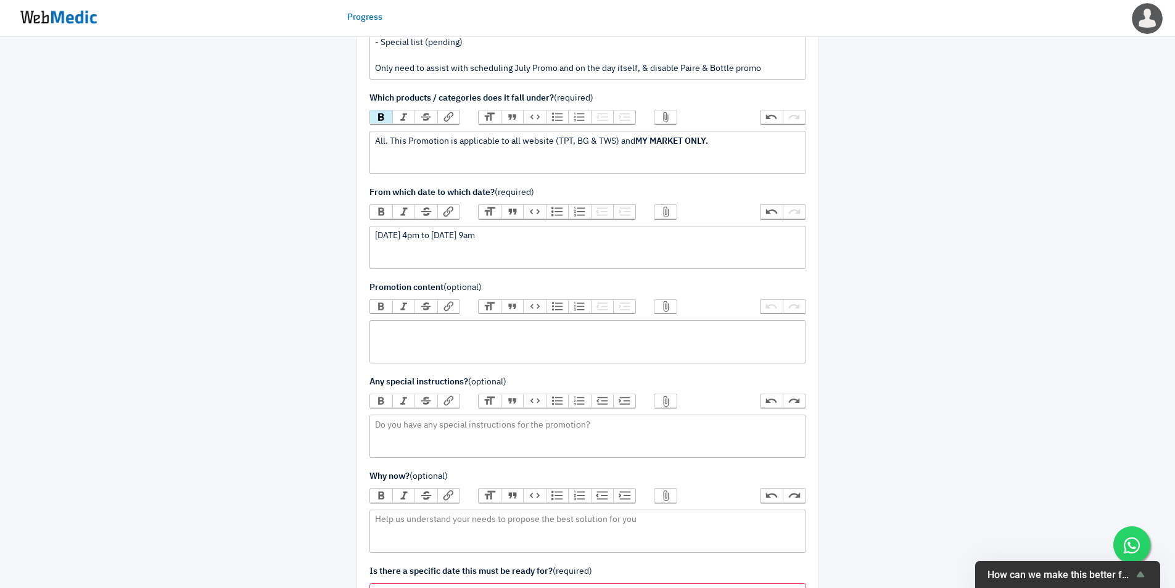
click at [538, 352] on trix-editor at bounding box center [588, 341] width 437 height 43
paste trix-editor "<div>- homepage header<br>- countdown timer<br>- banners&nbsp;<br>- popup image…"
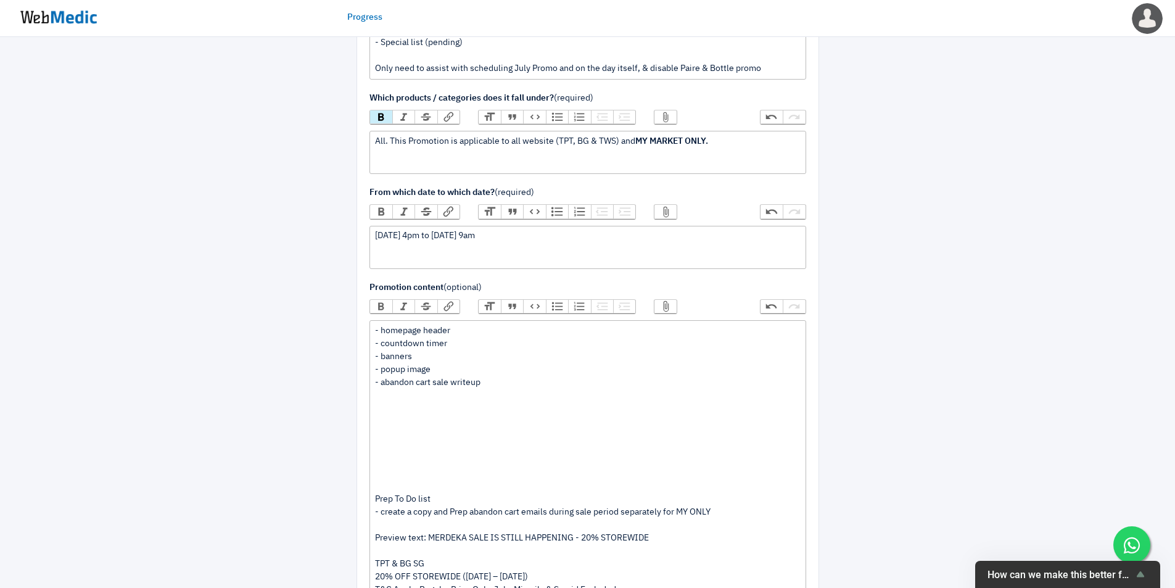
click at [389, 484] on div "- homepage header - countdown timer - banners - popup image - abandon cart sale…" at bounding box center [587, 545] width 425 height 441
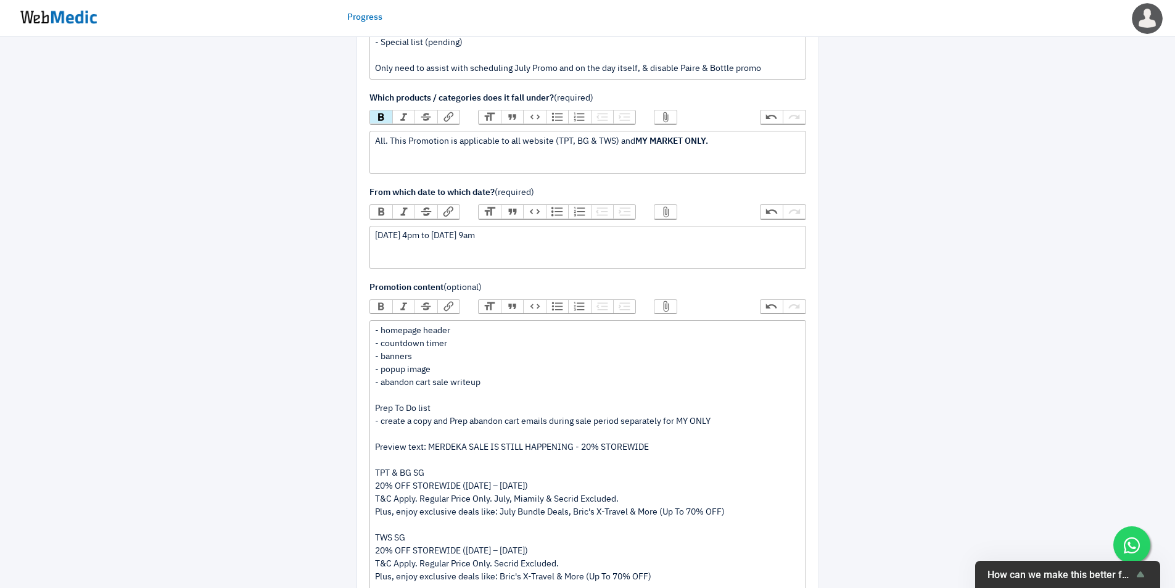
click at [424, 358] on div "- homepage header - countdown timer - banners - popup image - abandon cart sale…" at bounding box center [587, 500] width 425 height 350
click at [756, 415] on div "- homepage header - countdown timer - banners - popup image - abandon cart sale…" at bounding box center [587, 500] width 425 height 350
click at [755, 423] on div "- homepage header - countdown timer - banners - popup image - abandon cart sale…" at bounding box center [587, 500] width 425 height 350
drag, startPoint x: 454, startPoint y: 428, endPoint x: 502, endPoint y: 453, distance: 53.8
click at [457, 428] on div "- homepage header - countdown timer - banners - popup image - abandon cart sale…" at bounding box center [587, 500] width 425 height 350
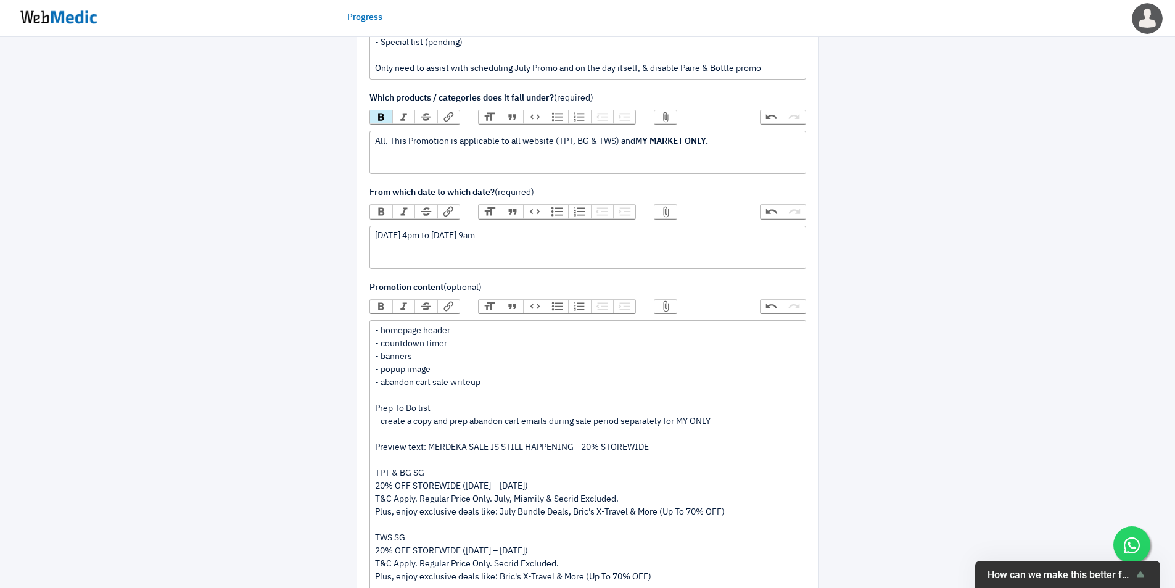
drag, startPoint x: 764, startPoint y: 416, endPoint x: 763, endPoint y: 429, distance: 13.0
click at [764, 418] on div "- homepage header - countdown timer - banners - popup image - abandon cart sale…" at bounding box center [587, 500] width 425 height 350
paste trix-editor "(Layout format Same as Black Friday)"
click at [680, 439] on div "- homepage header - countdown timer - banners - popup image - abandon cart sale…" at bounding box center [587, 500] width 425 height 350
drag, startPoint x: 1032, startPoint y: 234, endPoint x: 995, endPoint y: 253, distance: 42.2
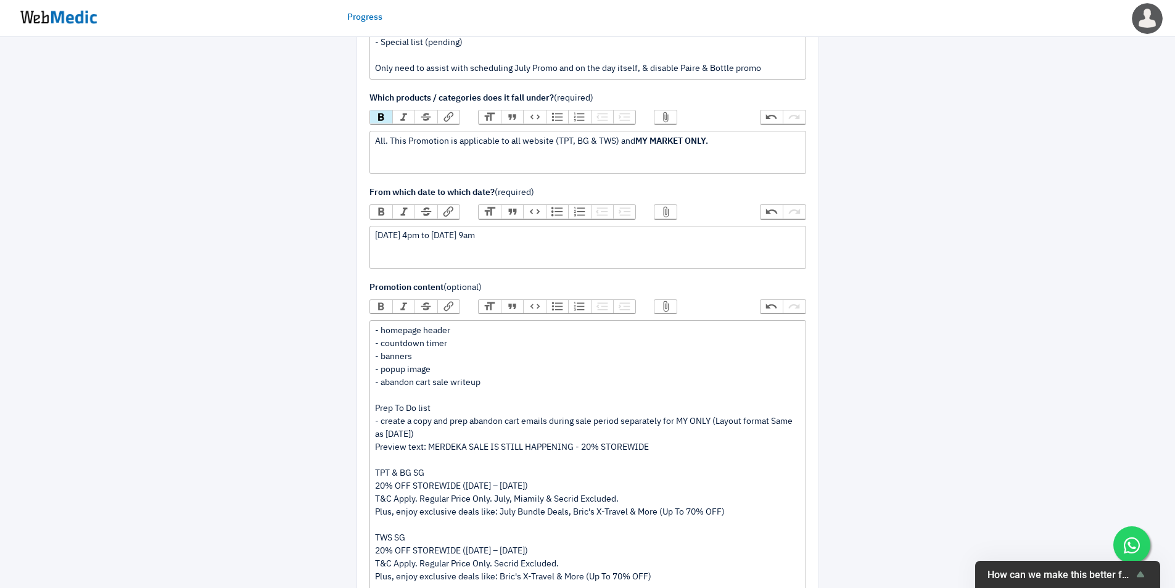
click at [1032, 234] on div "We are happy to help you grow your online business Share as much detail as poss…" at bounding box center [587, 407] width 1175 height 1356
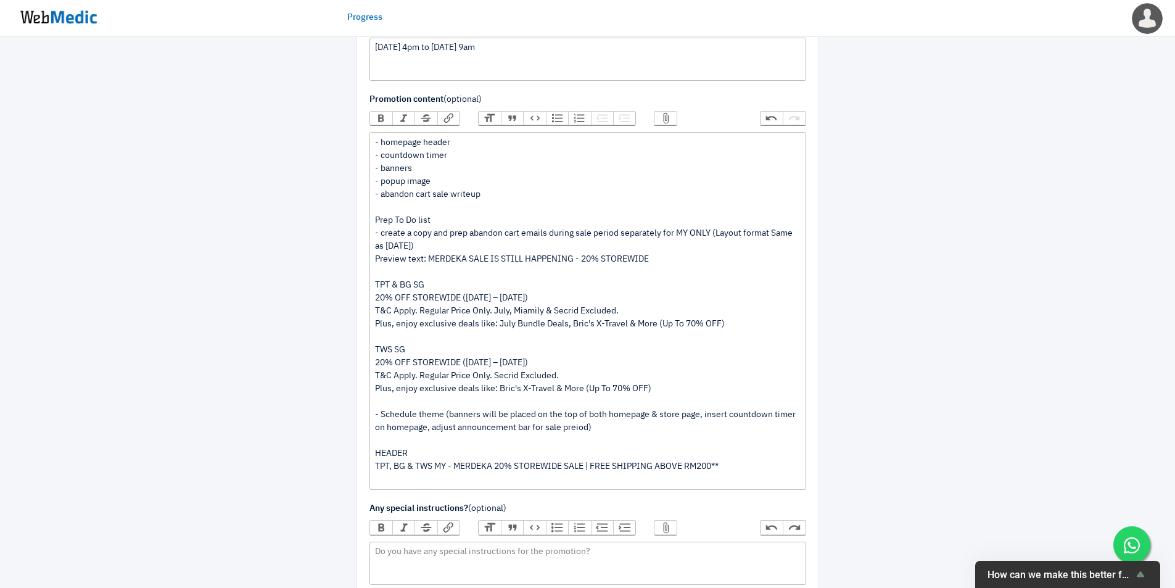
scroll to position [514, 0]
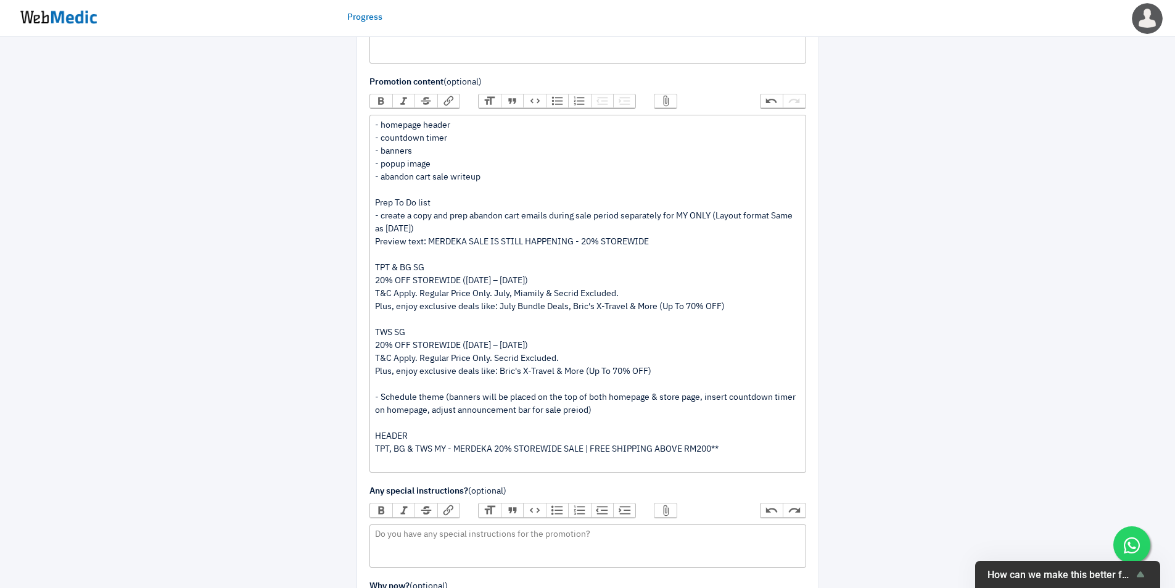
click at [687, 366] on div "- homepage header - countdown timer - banners - popup image - abandon cart sale…" at bounding box center [587, 294] width 425 height 350
click at [575, 410] on div "- homepage header - countdown timer - banners - popup image - abandon cart sale…" at bounding box center [587, 294] width 425 height 350
click at [620, 430] on div "- homepage header - countdown timer - banners - popup image - abandon cart sale…" at bounding box center [587, 294] width 425 height 350
click at [461, 466] on div "- homepage header - countdown timer - banners - popup image - abandon cart sale…" at bounding box center [587, 294] width 425 height 350
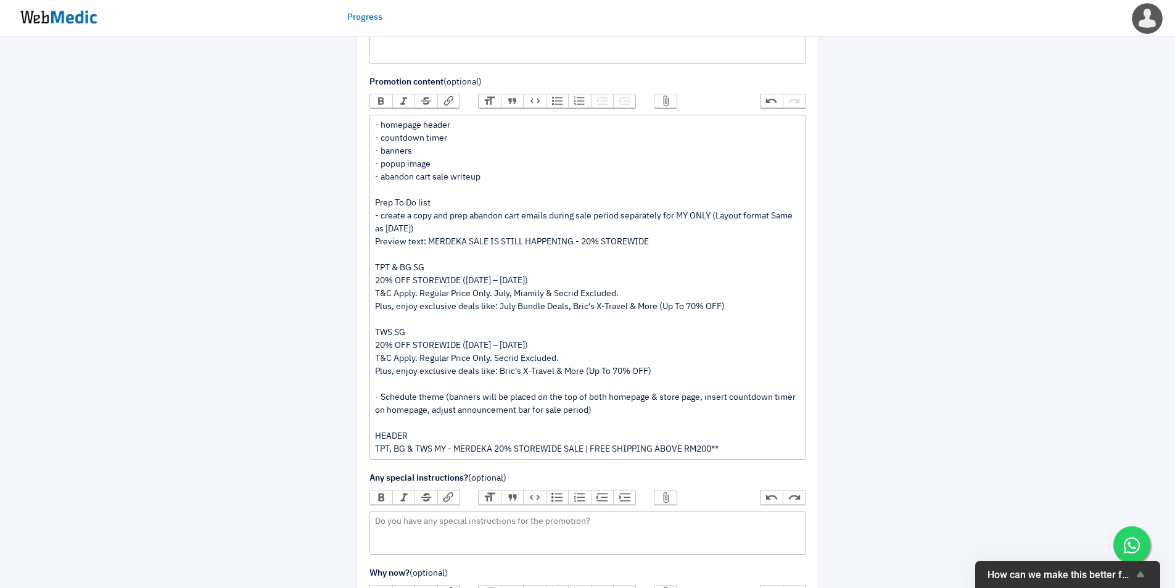
click at [760, 445] on div "- homepage header - countdown timer - banners - popup image - abandon cart sale…" at bounding box center [587, 287] width 425 height 337
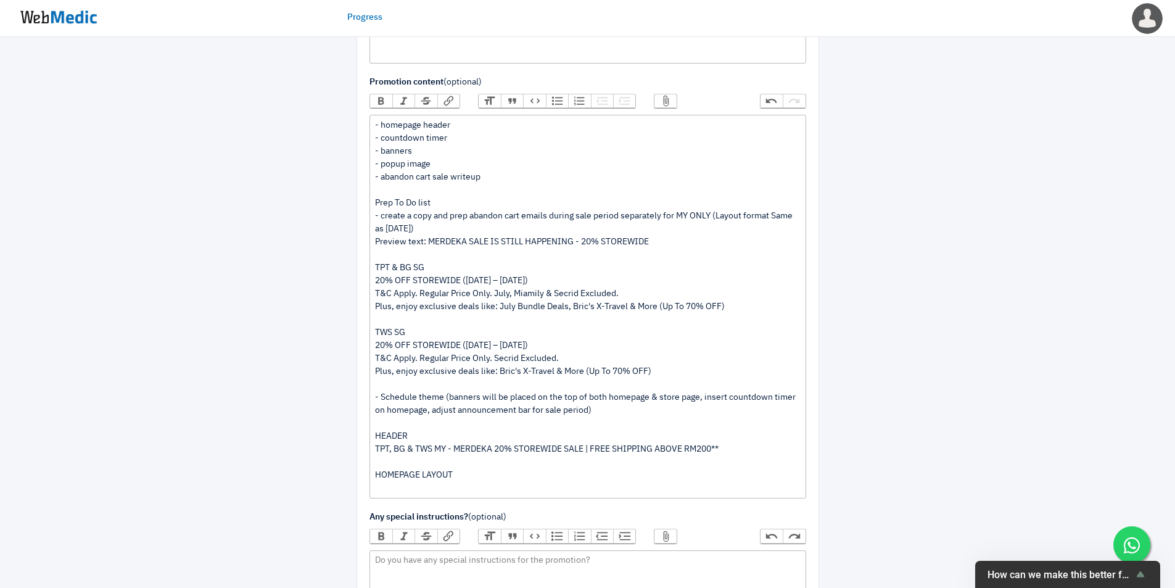
type trix-editor "<div>- homepage header<br>- countdown timer<br>- banners&nbsp;<br>- popup image…"
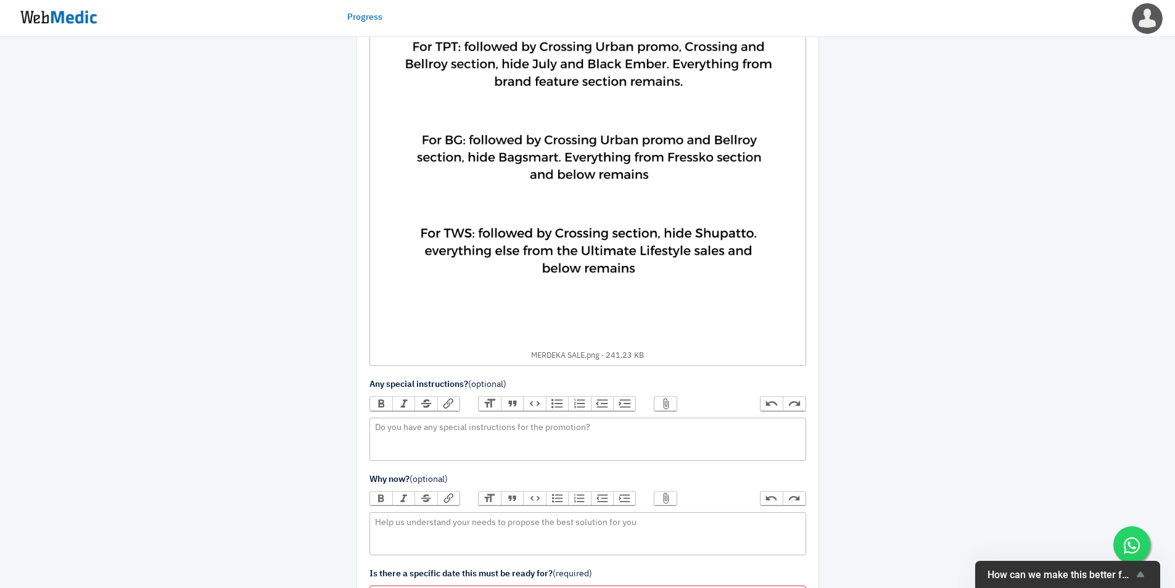
scroll to position [1646, 0]
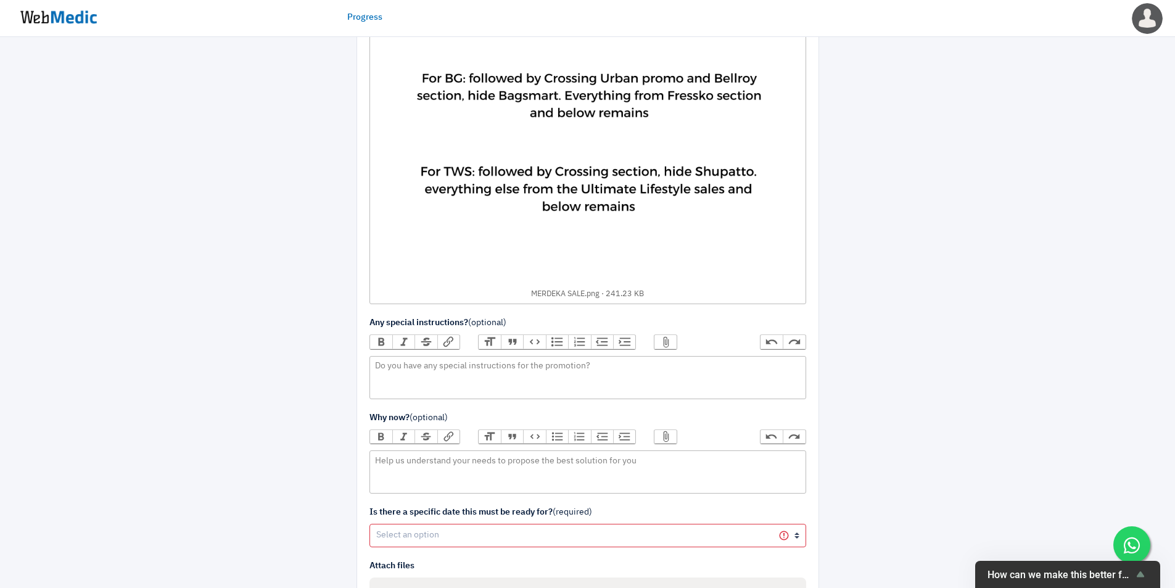
scroll to position [1748, 0]
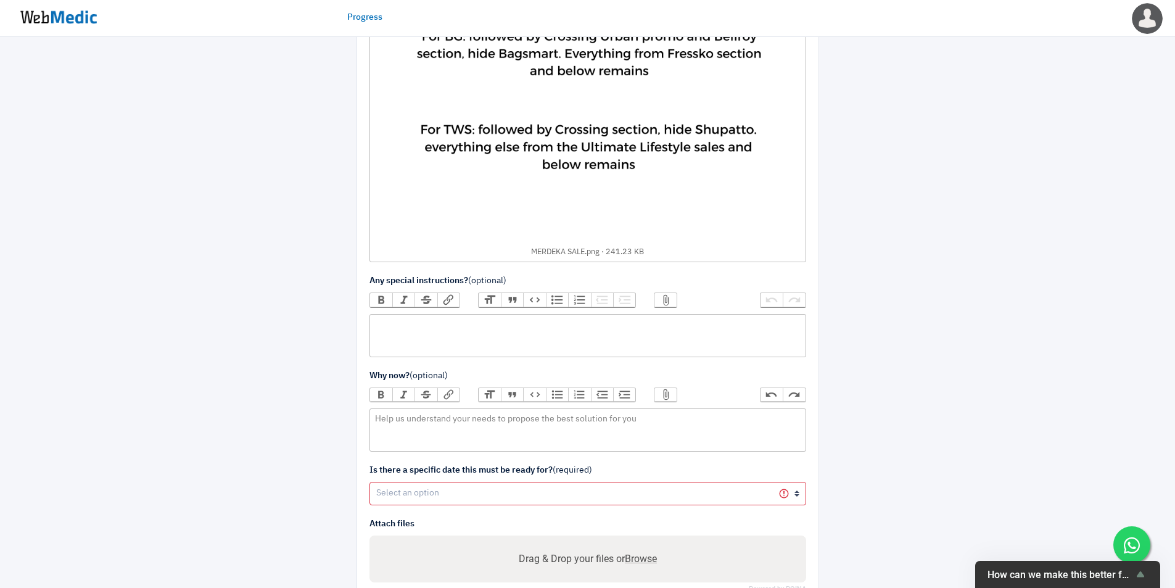
click at [539, 338] on trix-editor at bounding box center [588, 335] width 437 height 43
paste trix-editor "<div>Revert To Do list when Sale ends on 2 Sep 9am<br><br>- Ensure all sale mec…"
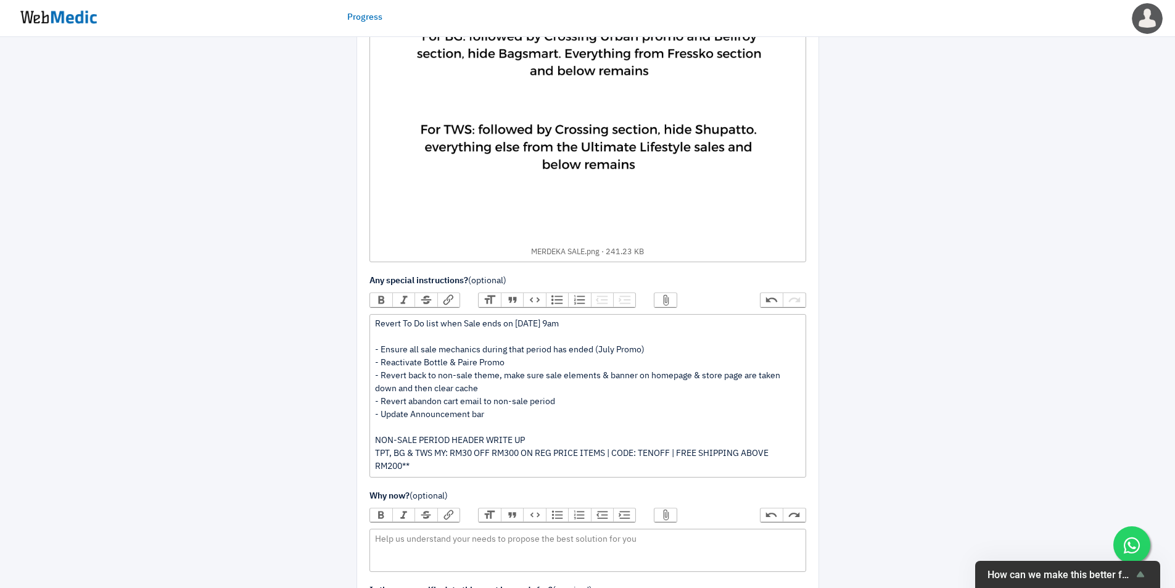
click at [551, 440] on div "Revert To Do list when Sale ends on 2 Sep 9am - Ensure all sale mechanics durin…" at bounding box center [587, 395] width 425 height 155
drag, startPoint x: 533, startPoint y: 442, endPoint x: 375, endPoint y: 439, distance: 158.0
click at [375, 439] on div "Revert To Do list when Sale ends on 2 Sep 9am - Ensure all sale mechanics durin…" at bounding box center [587, 395] width 425 height 155
type trix-editor "<div>Revert To Do list when Sale ends on 2 Sep 9am<br><br>- Ensure all sale mec…"
click at [510, 414] on div "Revert To Do list when Sale ends on 2 Sep 9am - Ensure all sale mechanics durin…" at bounding box center [587, 395] width 425 height 155
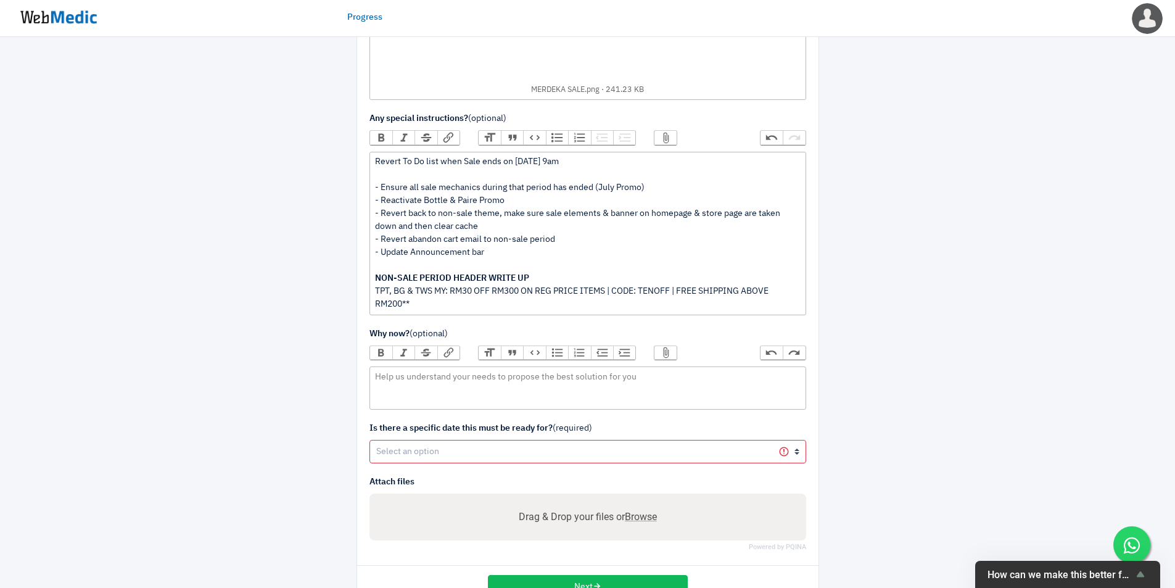
scroll to position [1949, 0]
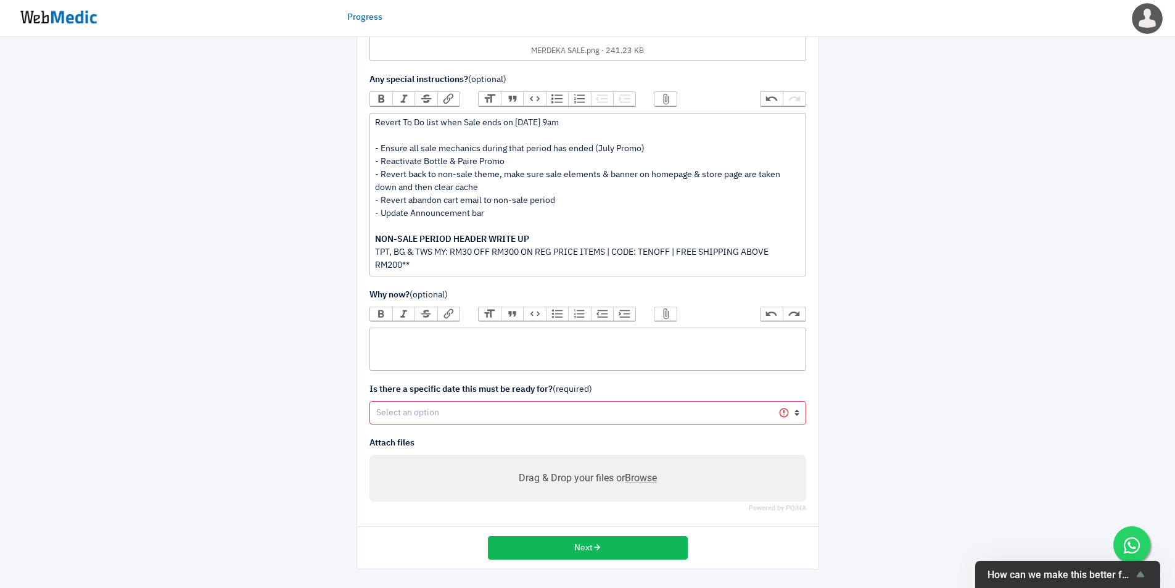
click at [655, 357] on trix-editor at bounding box center [588, 349] width 437 height 43
type trix-editor "<div>Merdeka Sale</div>"
click at [381, 409] on select "Yes No" at bounding box center [588, 412] width 437 height 23
select select "1"
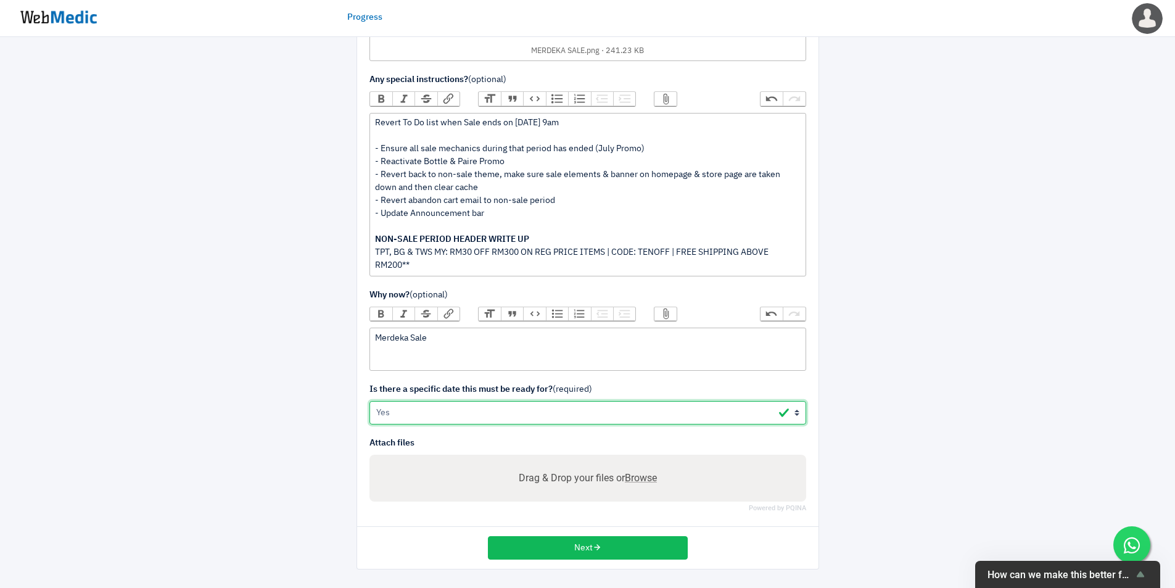
click at [370, 401] on select "Yes No" at bounding box center [588, 412] width 437 height 23
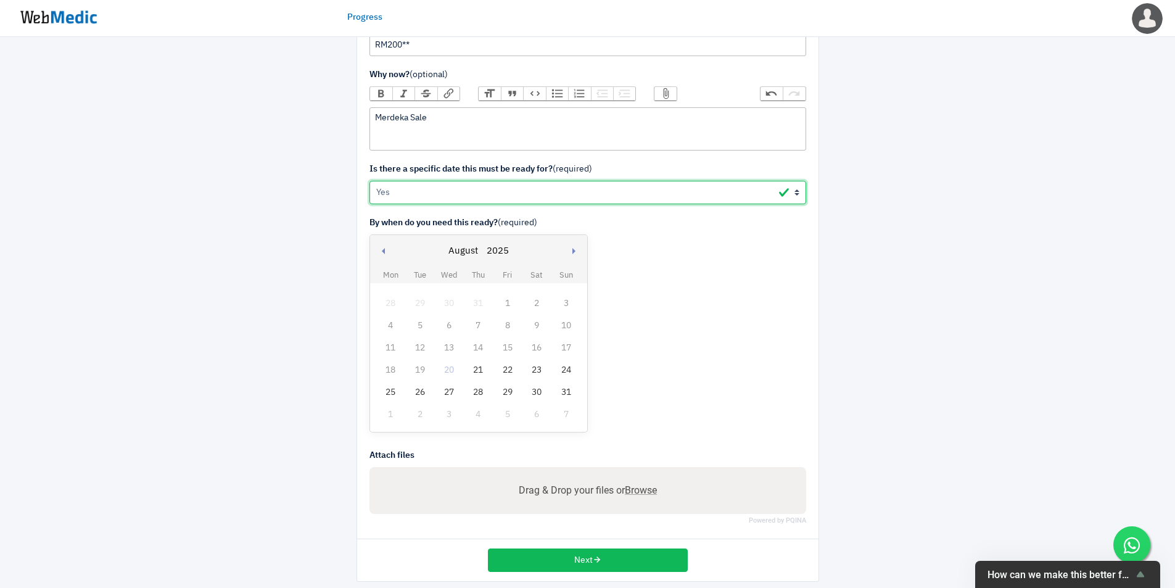
scroll to position [2182, 0]
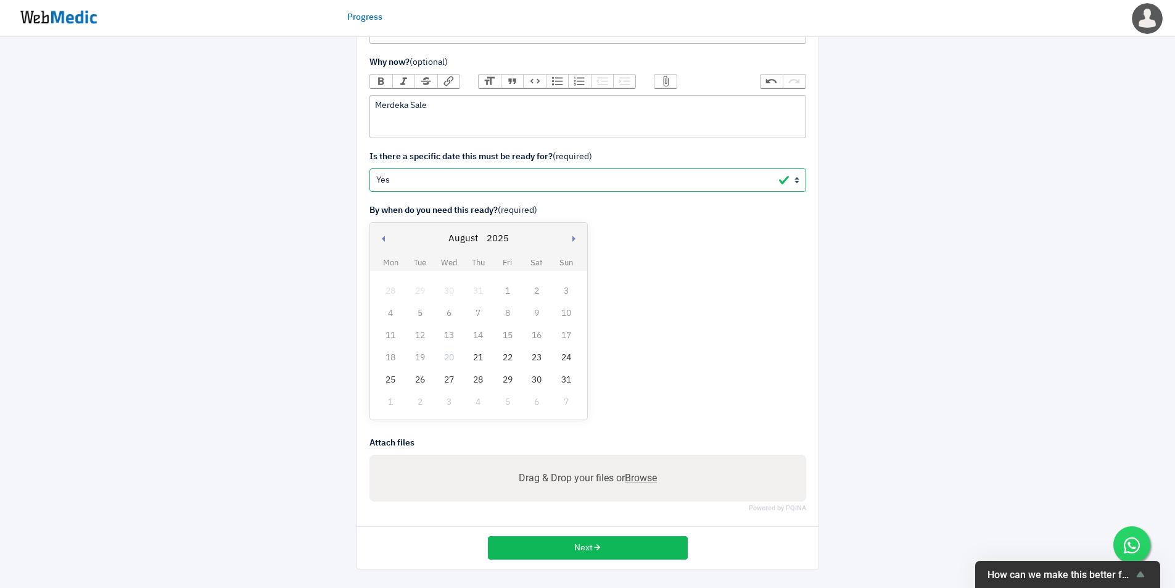
click at [478, 389] on td "28" at bounding box center [478, 380] width 29 height 22
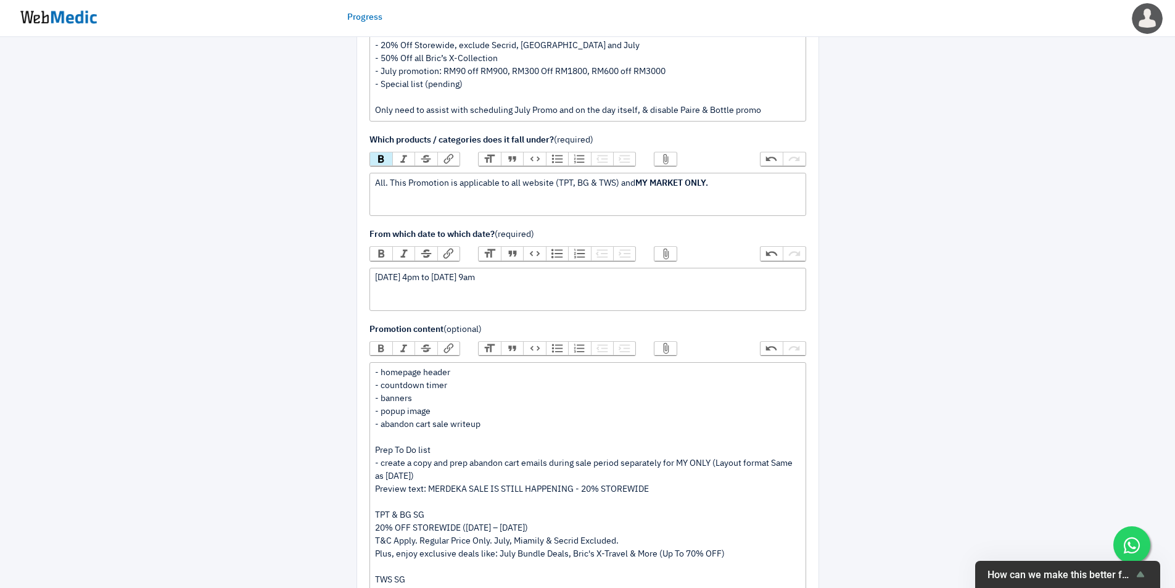
scroll to position [309, 0]
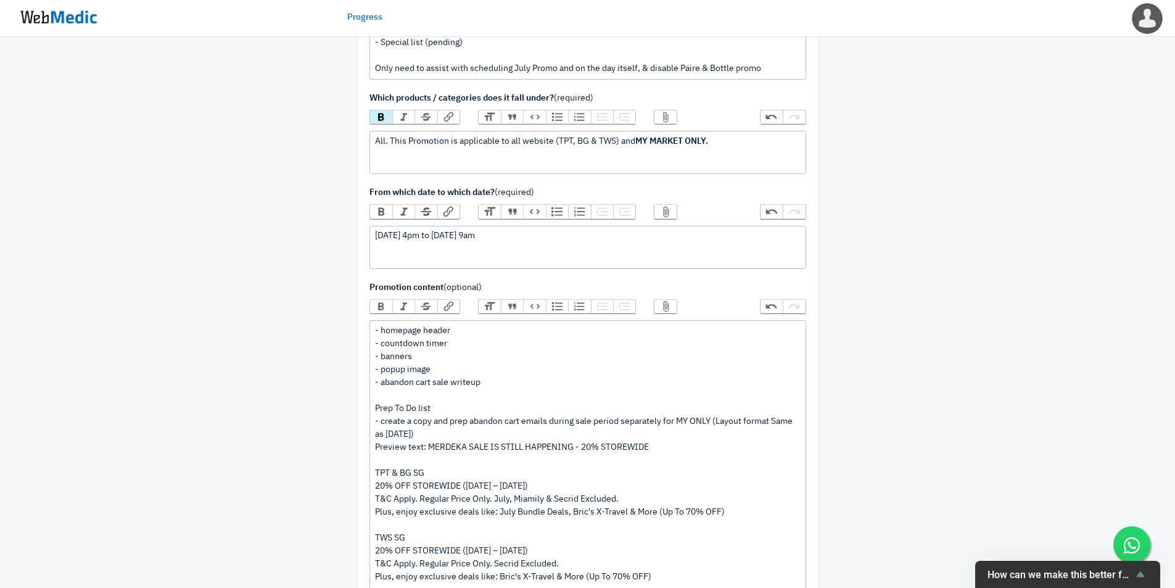
type trix-editor "<div>- homepage header<br>- countdown timer<br>- banners (will provide these ne…"
drag, startPoint x: 521, startPoint y: 436, endPoint x: 570, endPoint y: 452, distance: 51.9
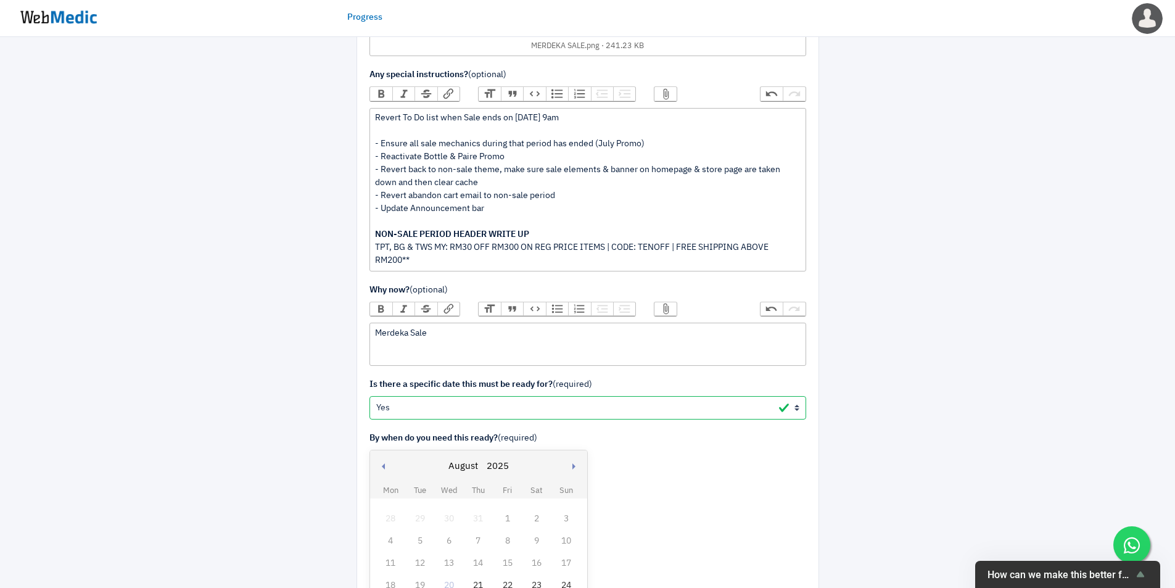
scroll to position [2056, 0]
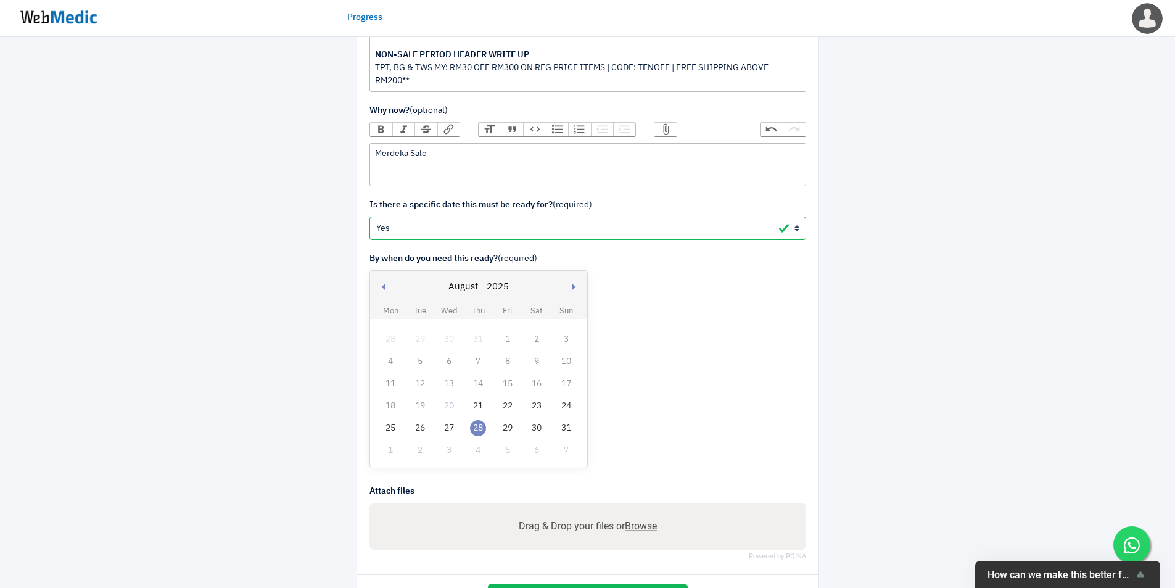
scroll to position [2182, 0]
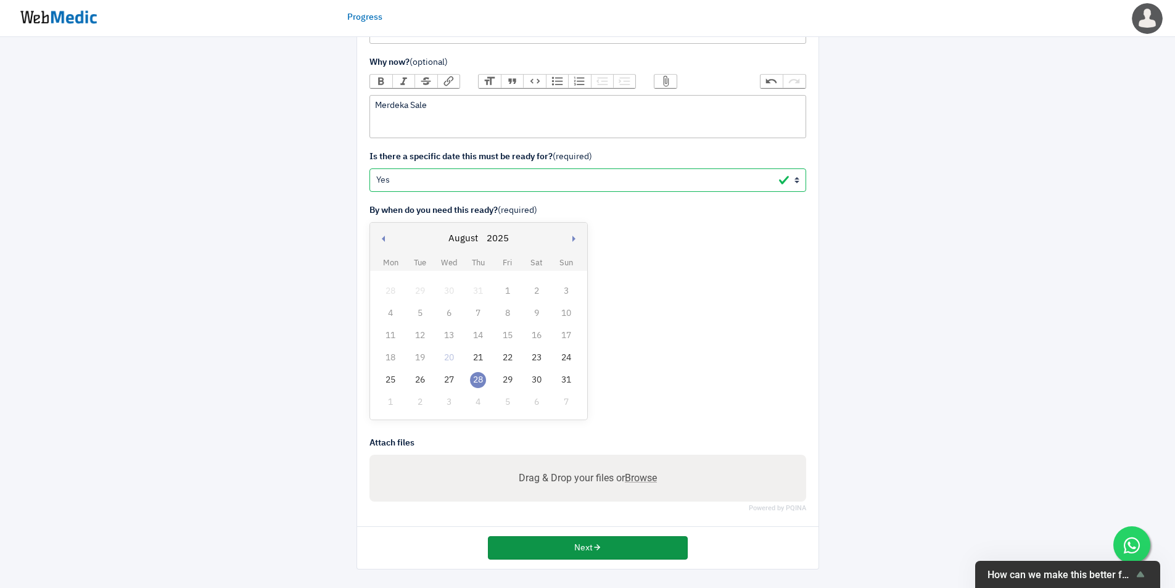
click at [653, 547] on button "Next" at bounding box center [588, 547] width 200 height 23
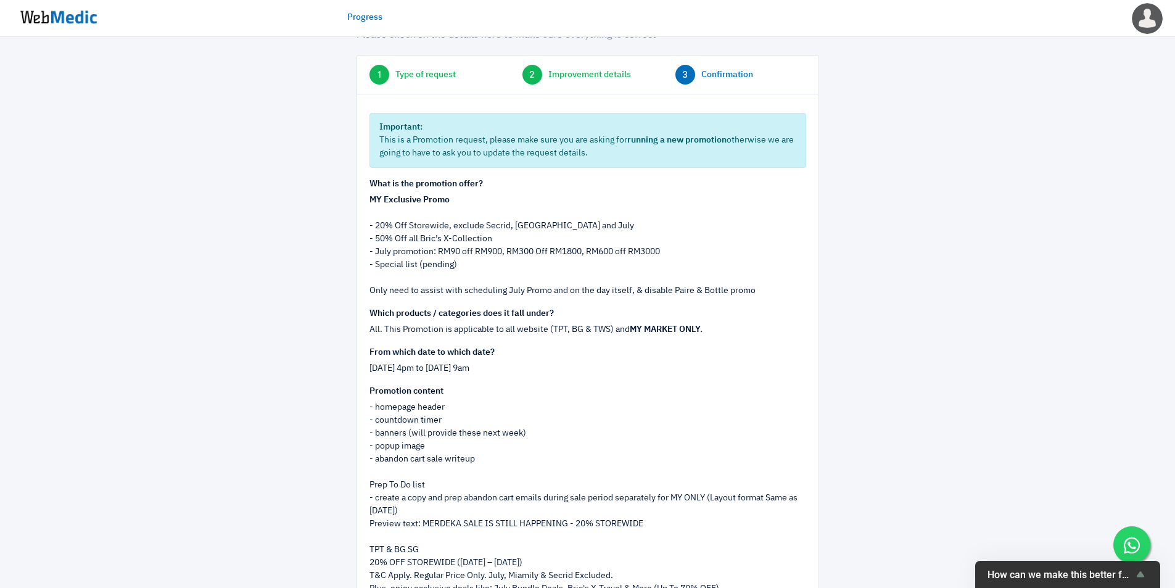
scroll to position [103, 0]
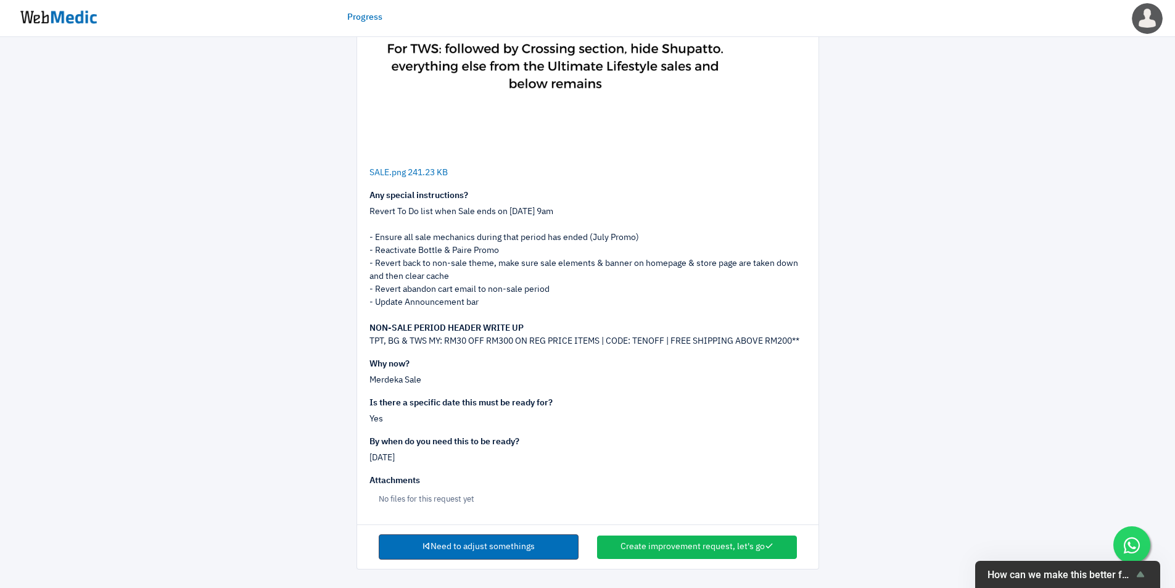
scroll to position [1669, 0]
click at [714, 547] on button "Create improvement request, let's go" at bounding box center [697, 547] width 200 height 23
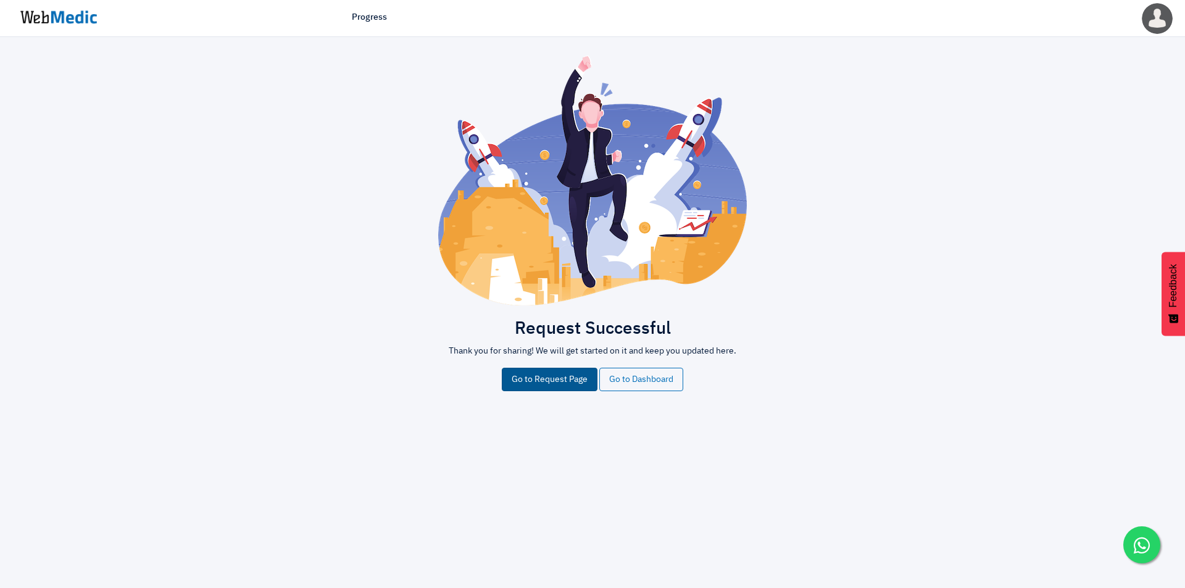
click at [524, 381] on link "Go to Request Page" at bounding box center [550, 379] width 96 height 23
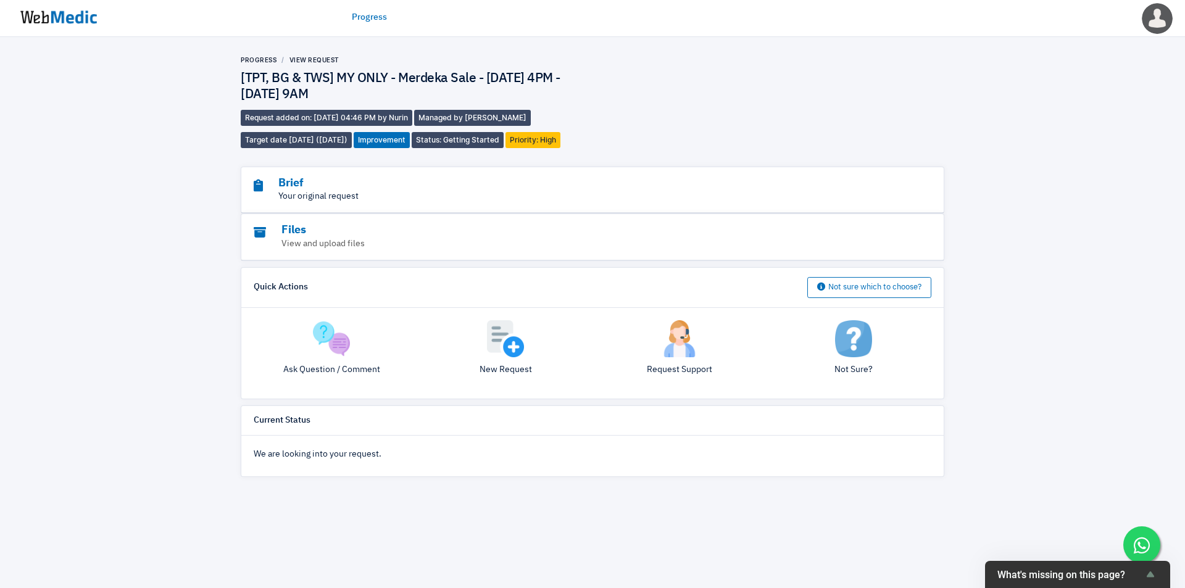
click at [493, 194] on p "Your original request" at bounding box center [559, 196] width 610 height 13
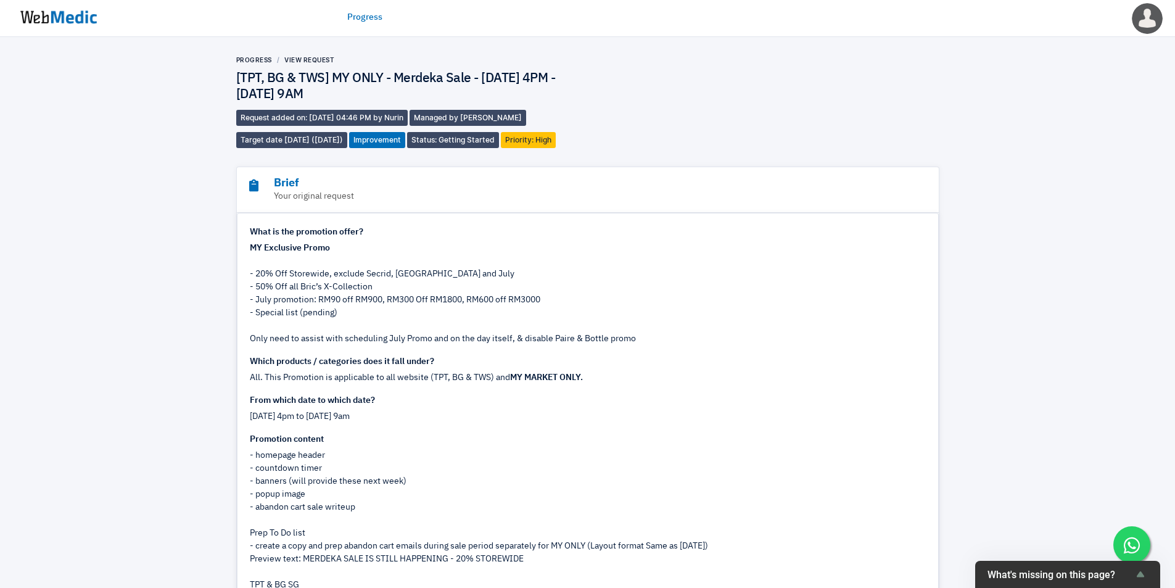
click at [854, 290] on div "MY Exclusive Promo - 20% Off Storewide, exclude Secrid, Miamily and July - 50% …" at bounding box center [588, 294] width 676 height 104
